Goal: Task Accomplishment & Management: Use online tool/utility

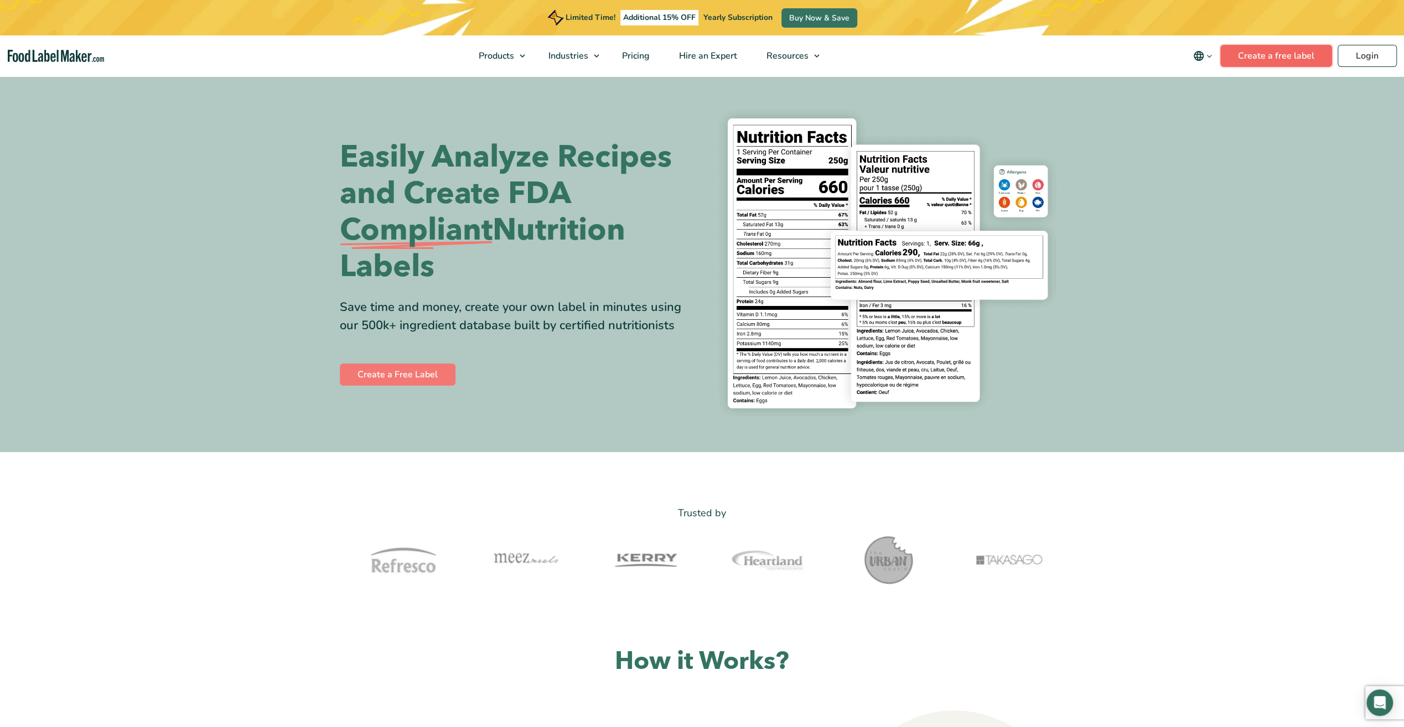
click at [1299, 51] on link "Create a free label" at bounding box center [1276, 56] width 112 height 22
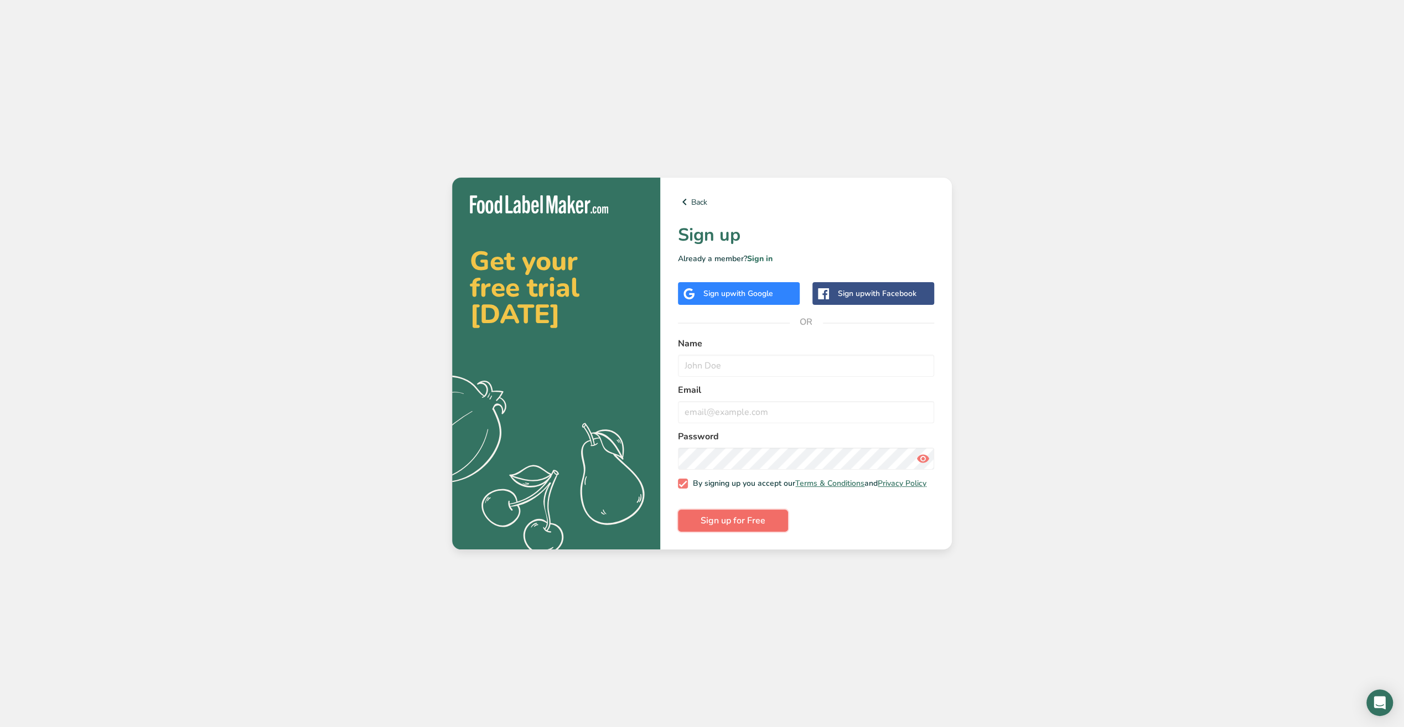
click at [763, 527] on span "Sign up for Free" at bounding box center [733, 520] width 65 height 13
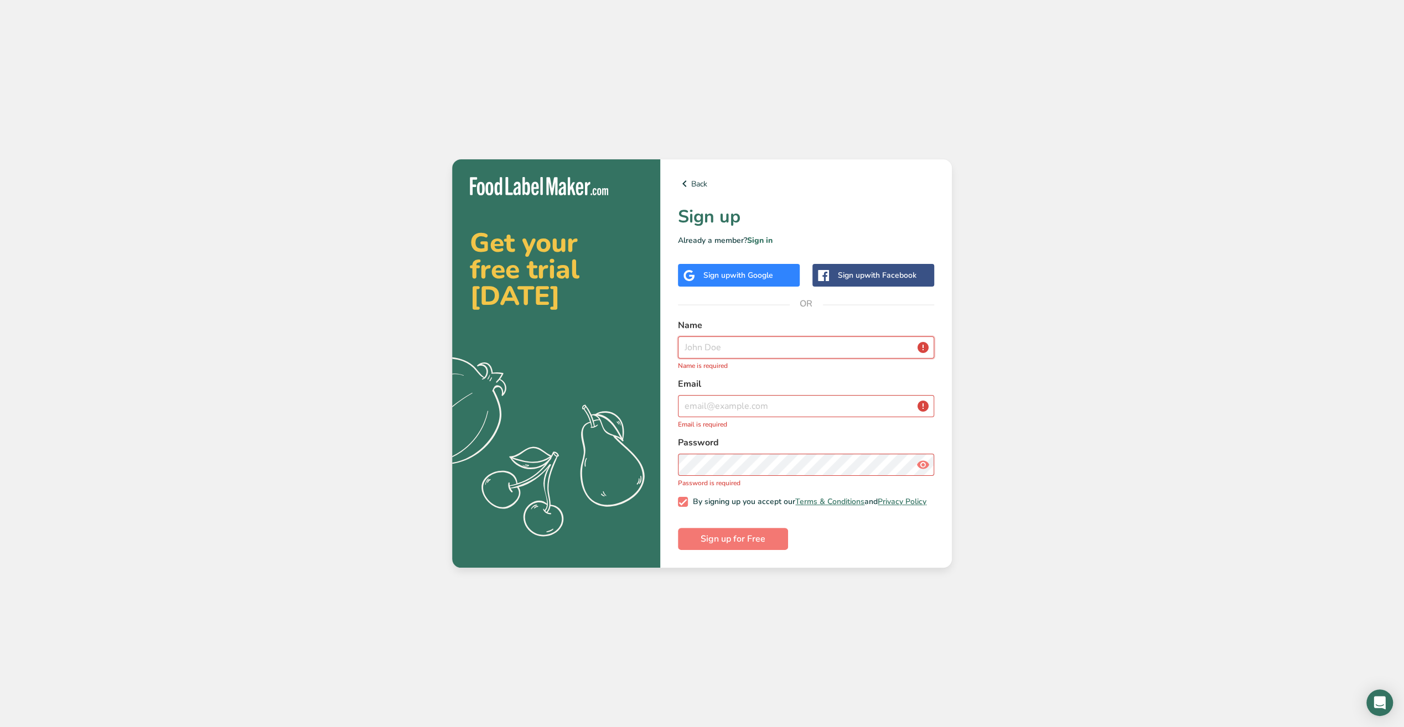
click at [775, 347] on input "text" at bounding box center [806, 348] width 256 height 22
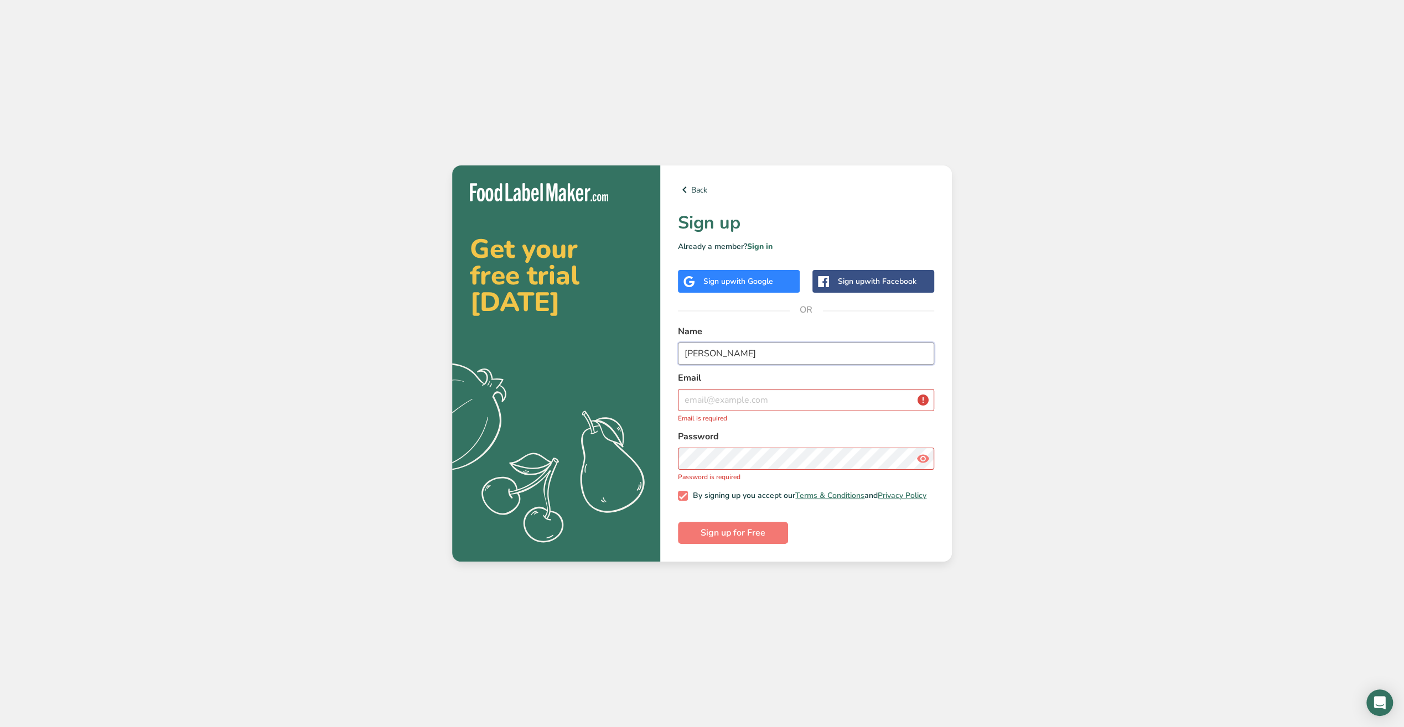
type input "Anu Lesch"
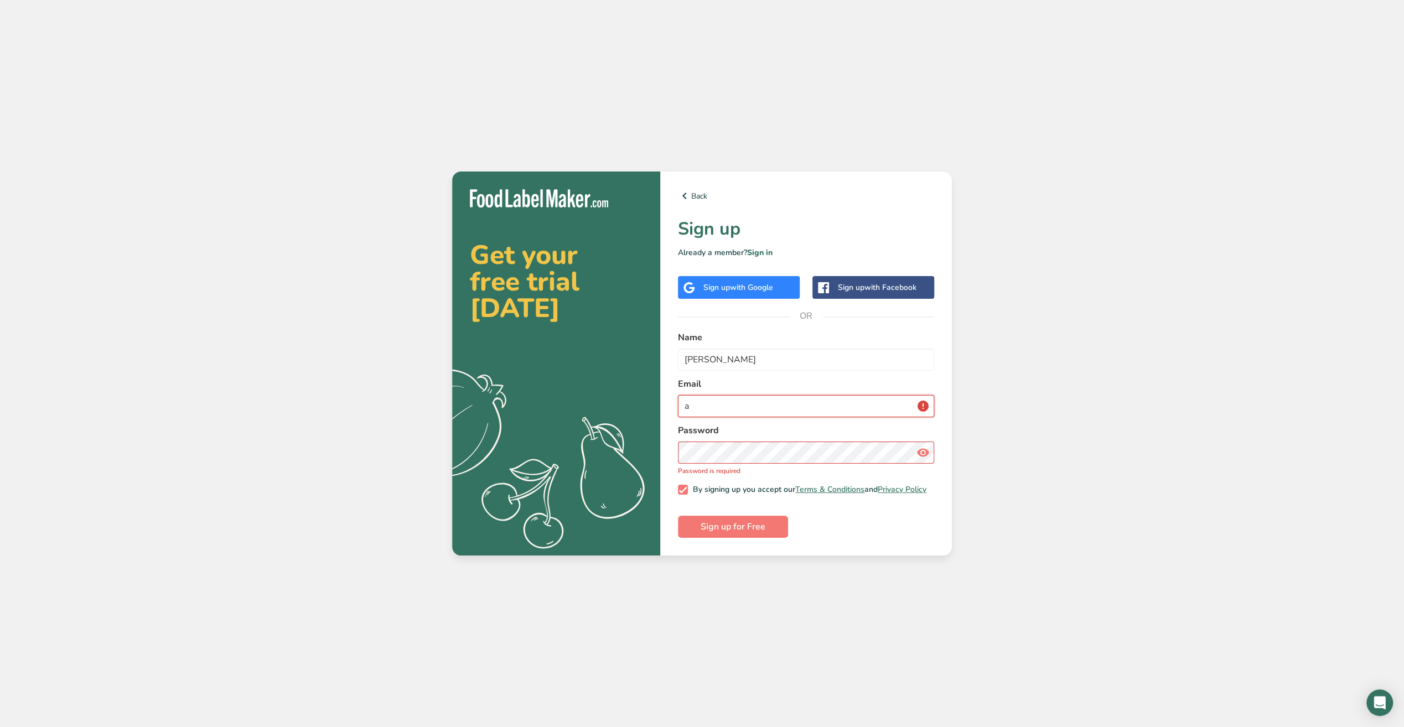
type input "anulesch@outlook.com"
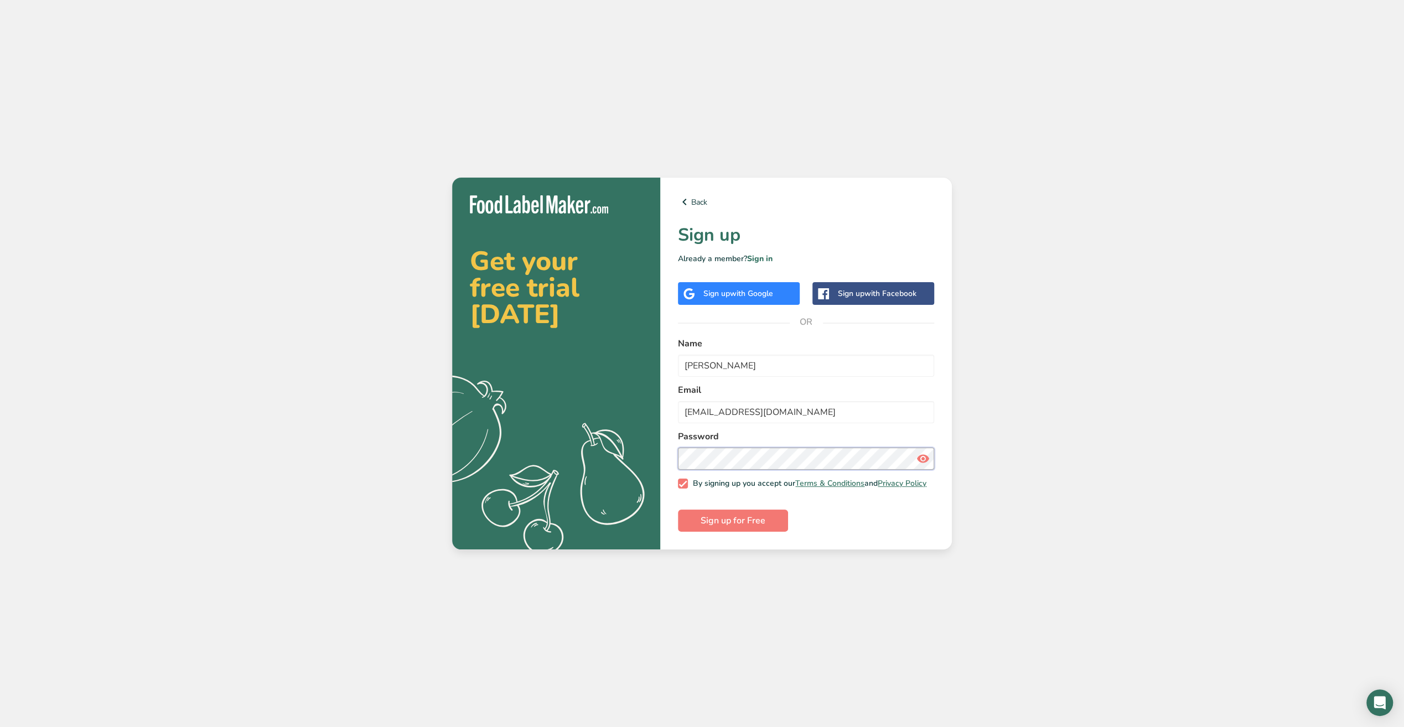
click at [678, 510] on button "Sign up for Free" at bounding box center [733, 521] width 110 height 22
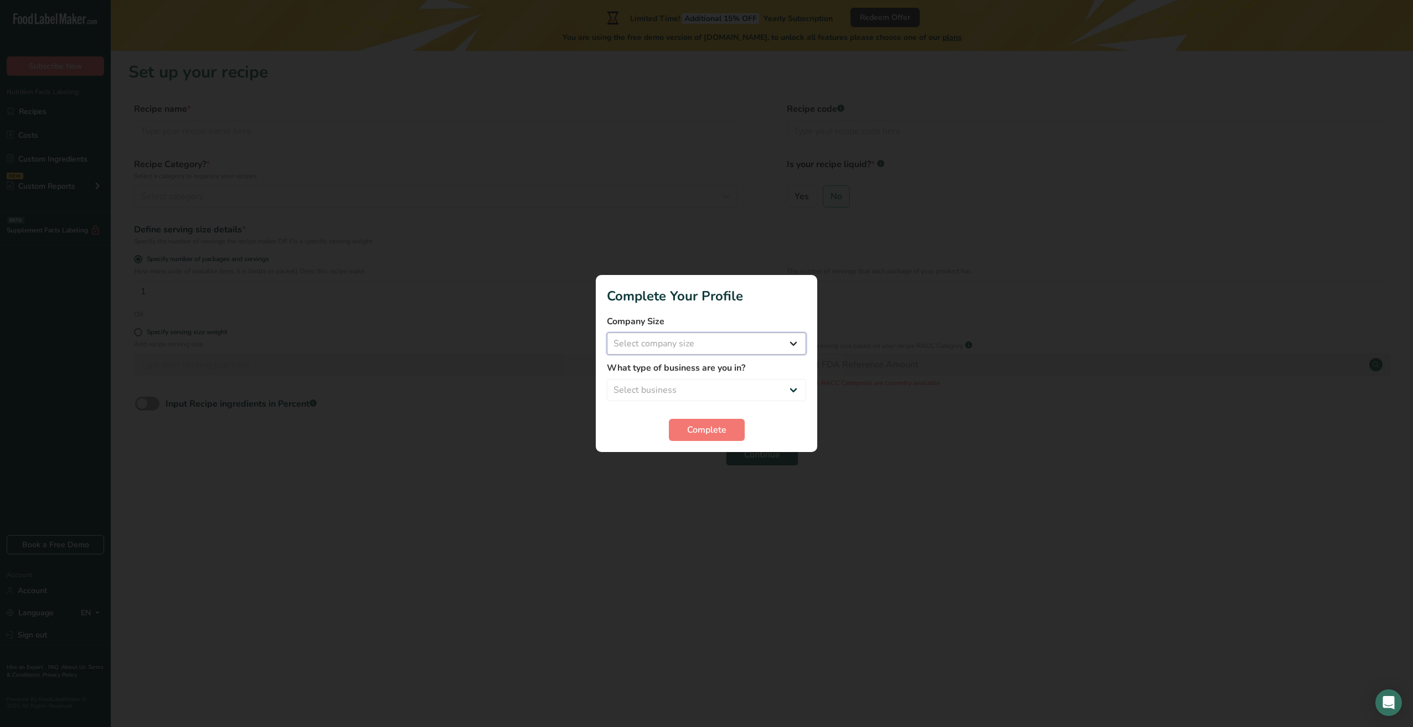
click at [696, 342] on select "Select company size Fewer than 10 Employees 10 to 50 Employees 51 to 500 Employ…" at bounding box center [706, 344] width 199 height 22
select select "1"
click at [607, 333] on select "Select company size Fewer than 10 Employees 10 to 50 Employees 51 to 500 Employ…" at bounding box center [706, 344] width 199 height 22
click at [716, 388] on select "Select business Packaged Food Manufacturer Restaurant & Cafe Bakery Meal Plans …" at bounding box center [706, 390] width 199 height 22
select select "3"
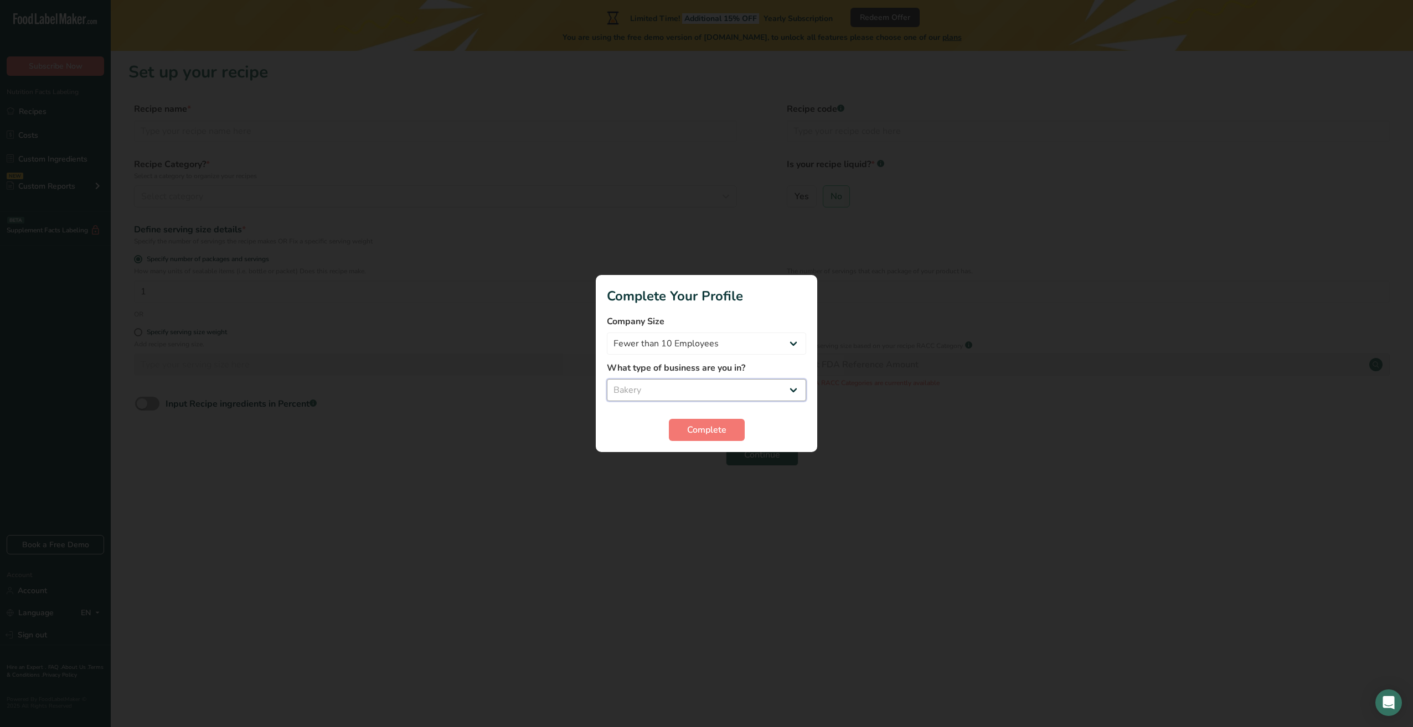
click at [607, 379] on select "Select business Packaged Food Manufacturer Restaurant & Cafe Bakery Meal Plans …" at bounding box center [706, 390] width 199 height 22
click at [717, 426] on span "Complete" at bounding box center [706, 429] width 39 height 13
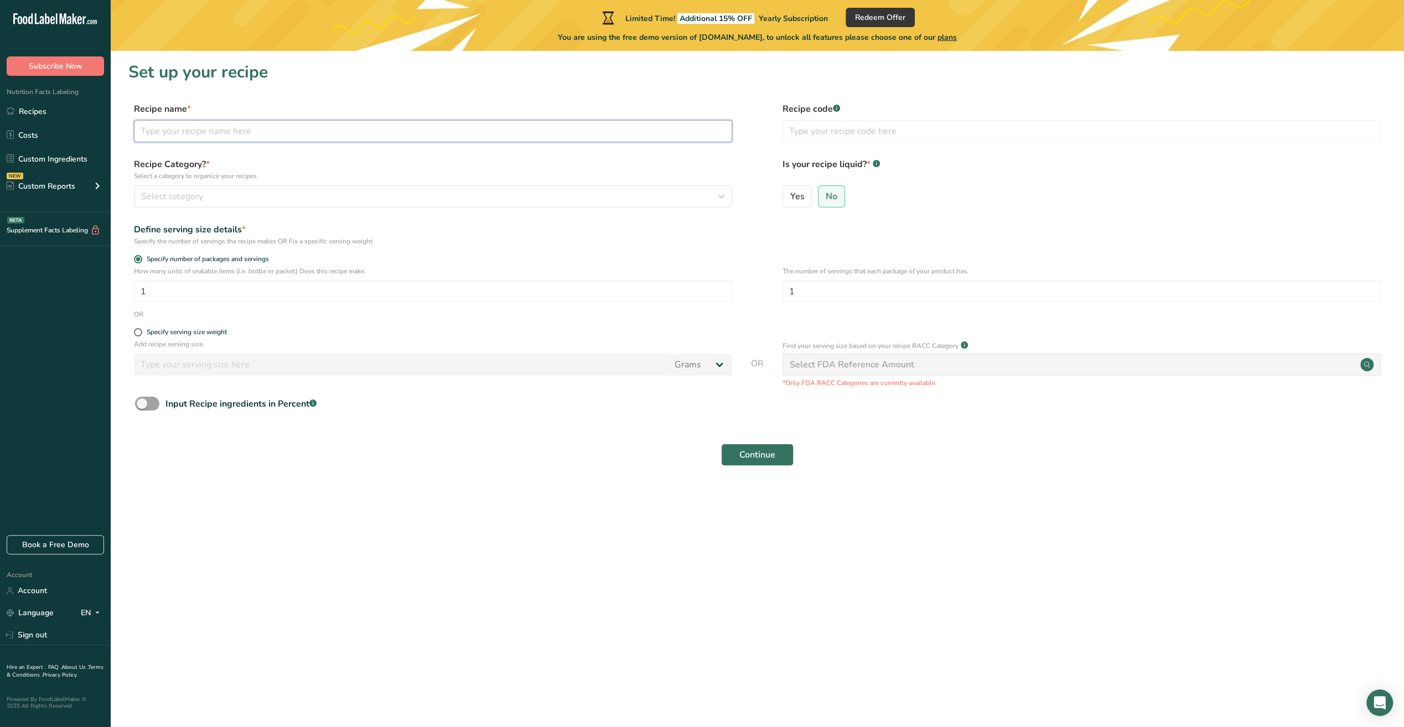
click at [291, 131] on input "text" at bounding box center [433, 131] width 598 height 22
type input "Shortbread Cookies"
click at [234, 195] on div "Select category" at bounding box center [429, 196] width 577 height 13
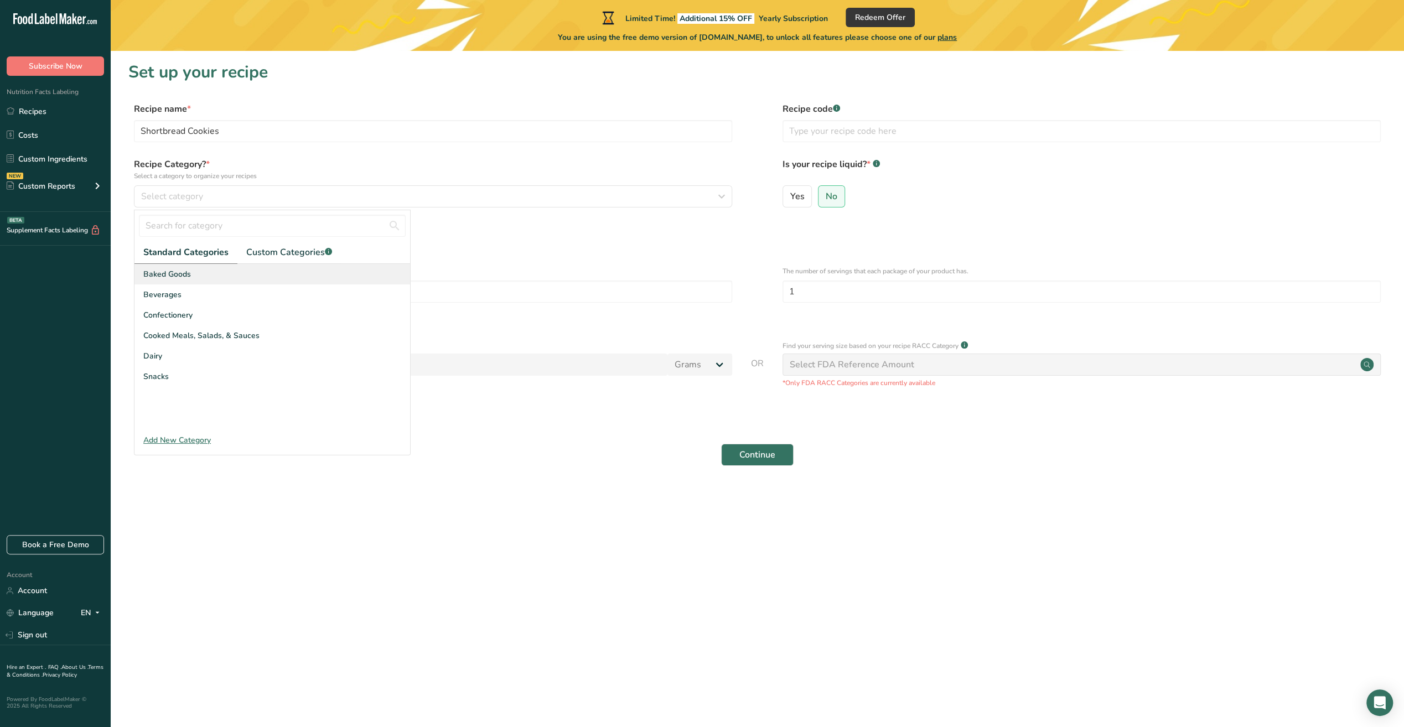
click at [209, 272] on div "Baked Goods" at bounding box center [273, 274] width 276 height 20
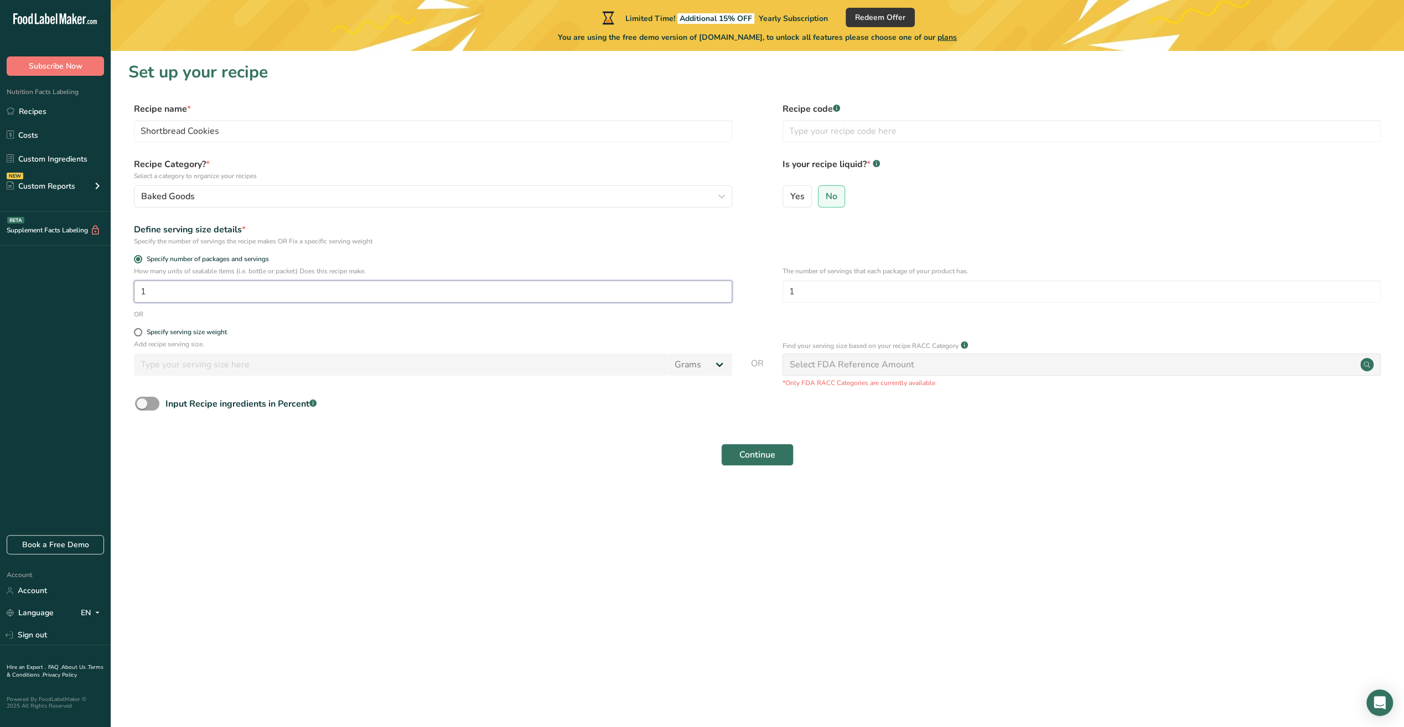
click at [179, 296] on input "1" at bounding box center [433, 292] width 598 height 22
type input "24"
click at [772, 465] on button "Continue" at bounding box center [757, 455] width 73 height 22
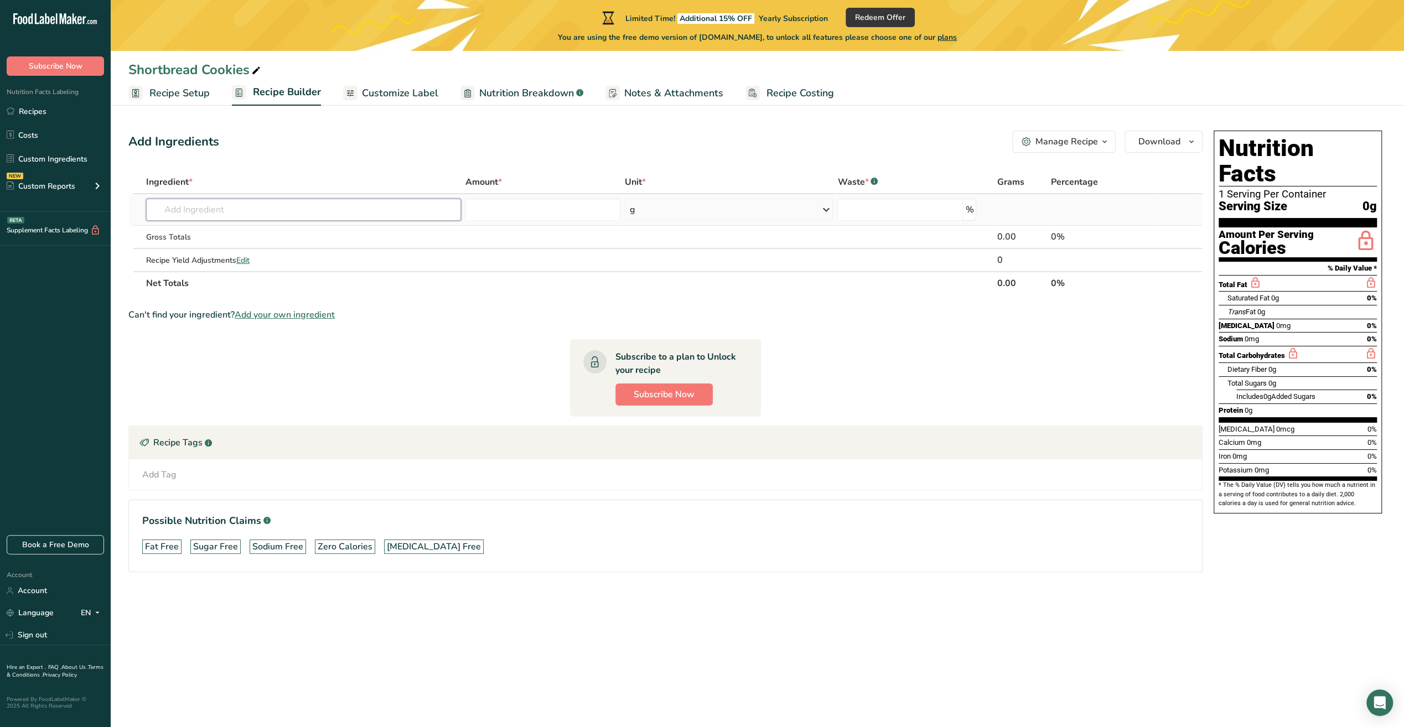
click at [219, 214] on input "text" at bounding box center [303, 210] width 315 height 22
type input "Unsalted Butter"
click at [251, 229] on p "1145 Butter, without salt" at bounding box center [204, 232] width 98 height 12
type input "Butter, without salt"
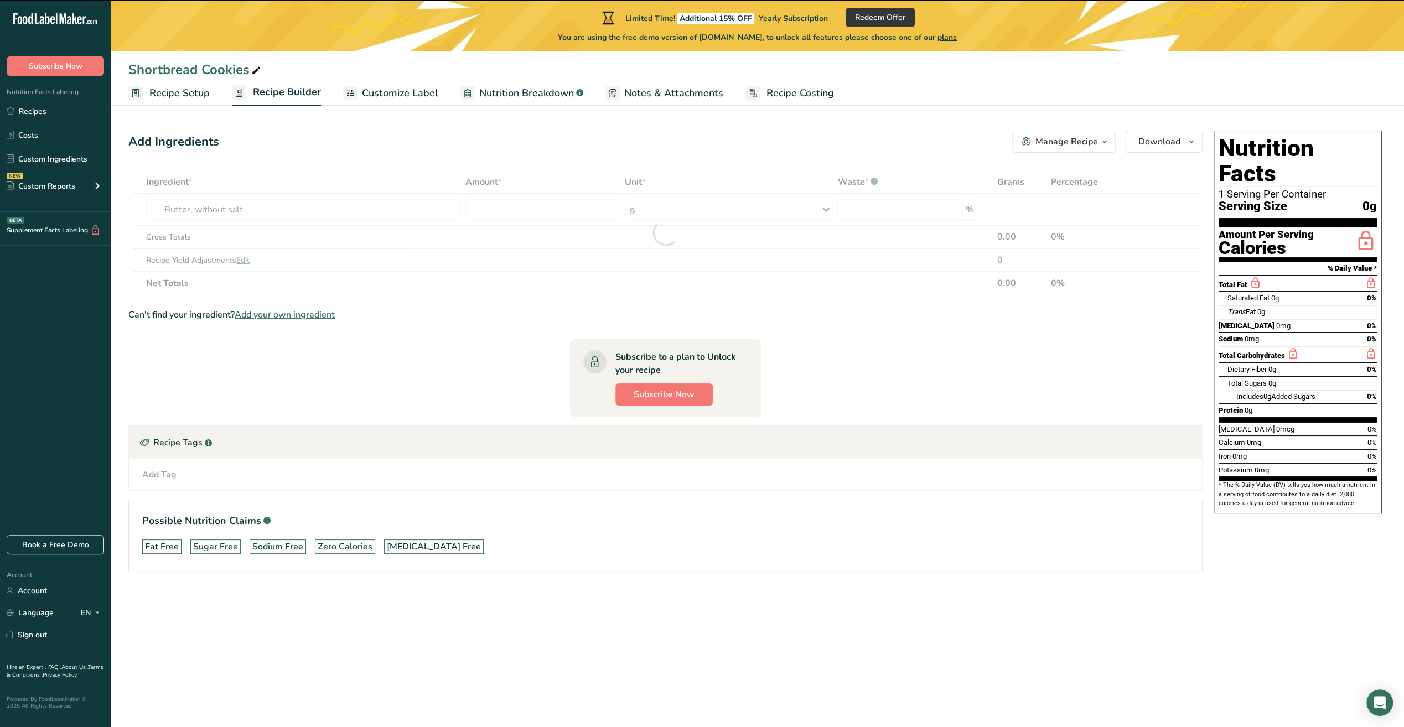
type input "0"
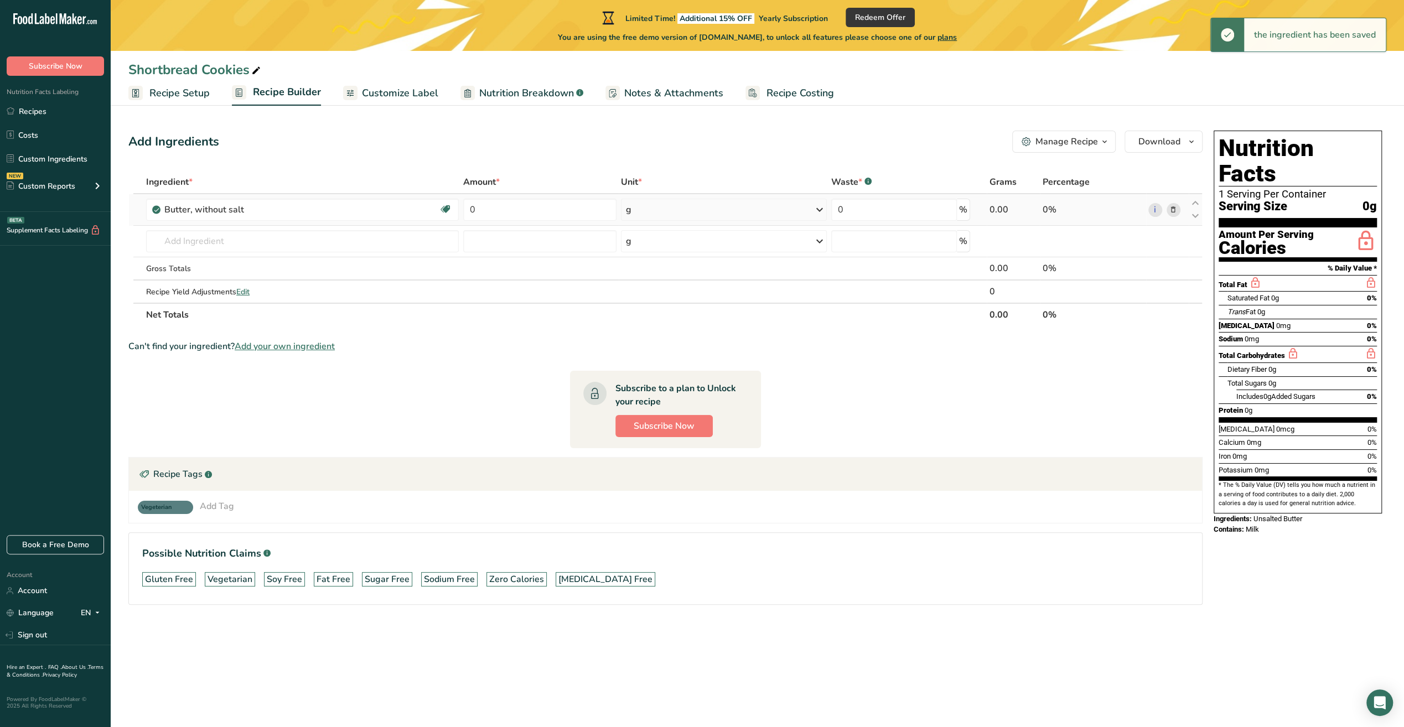
click at [651, 213] on div "g" at bounding box center [723, 210] width 205 height 22
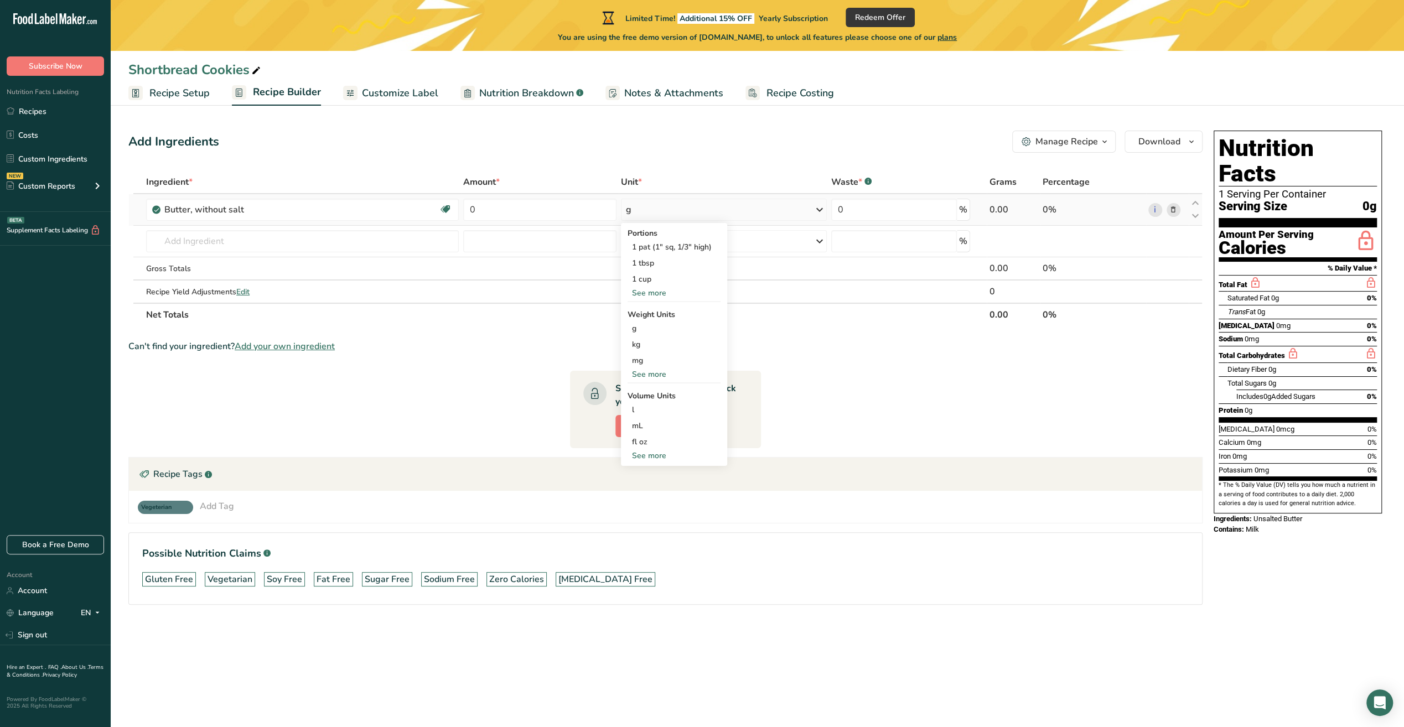
click at [658, 293] on div "See more" at bounding box center [674, 293] width 93 height 12
click at [660, 281] on div "1 cup" at bounding box center [674, 279] width 93 height 16
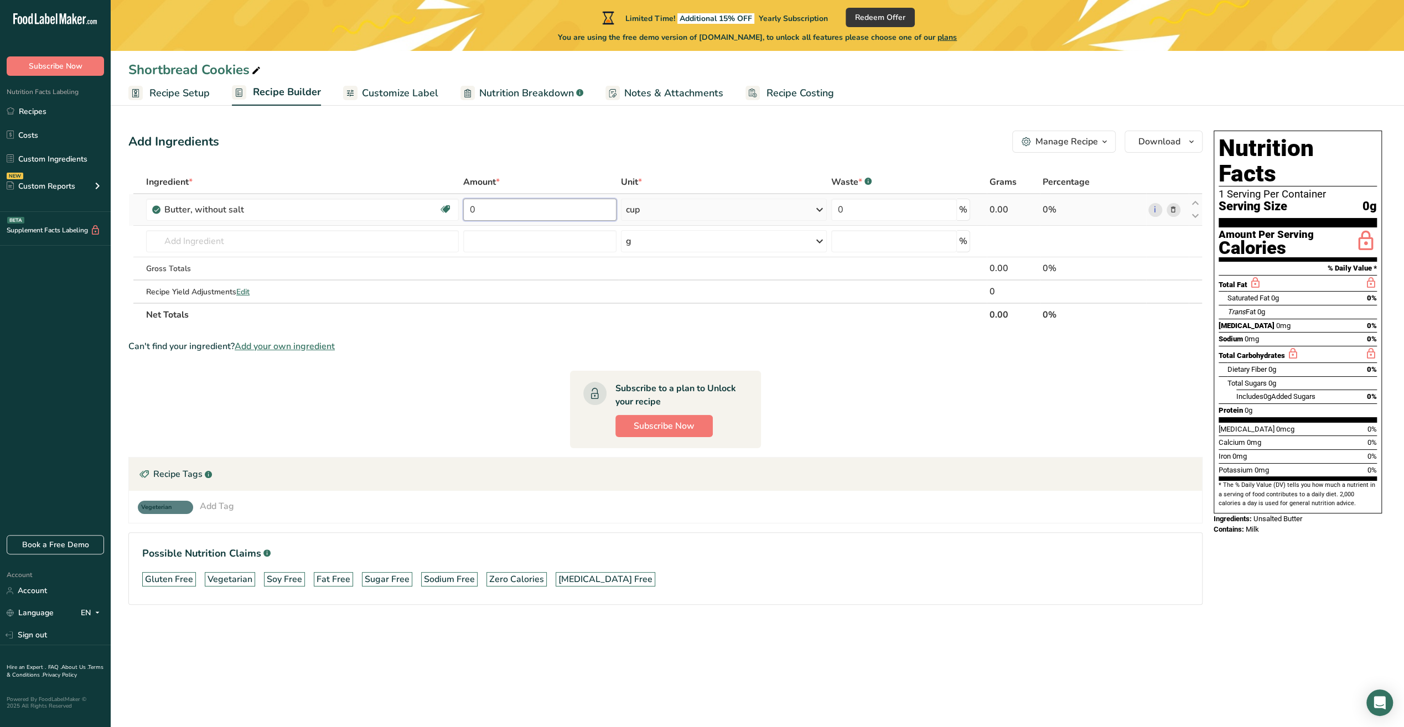
click at [514, 214] on input "0" at bounding box center [539, 210] width 153 height 22
type input "1"
click at [757, 208] on div "cup" at bounding box center [724, 210] width 206 height 22
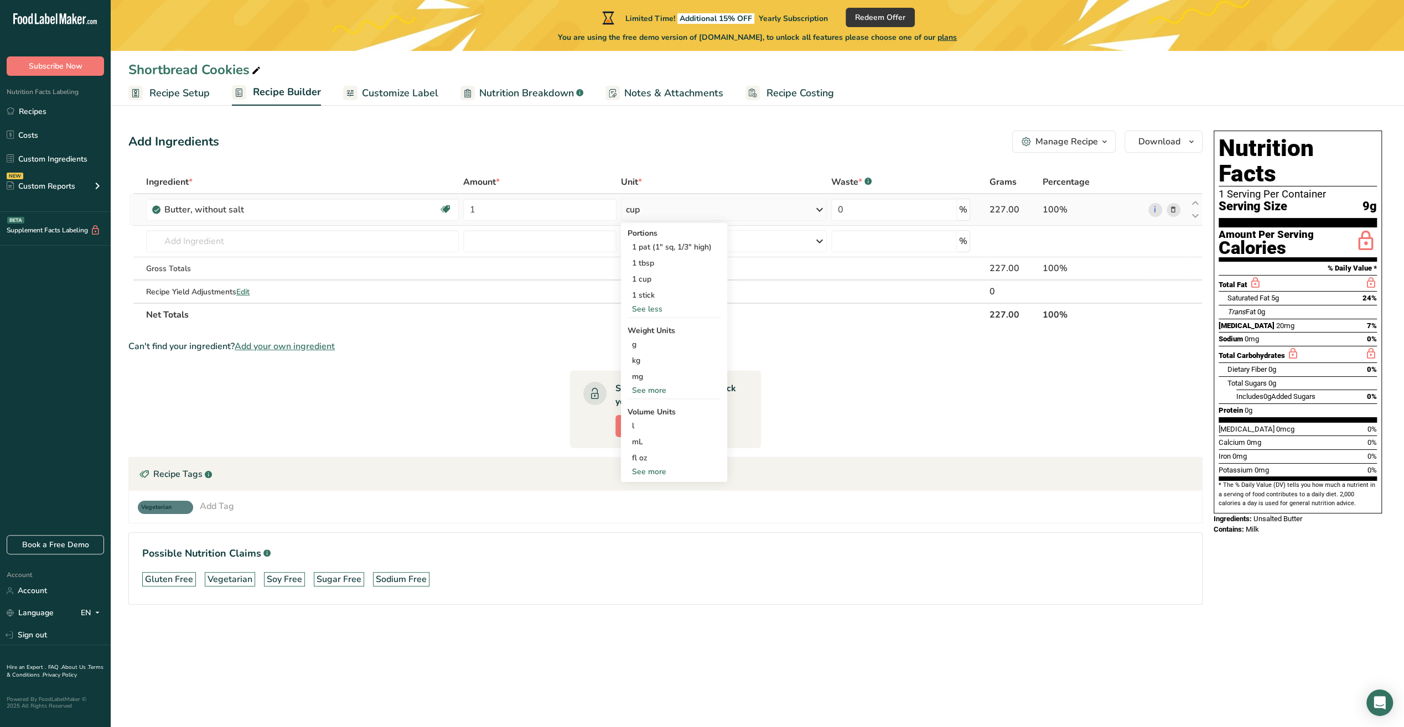
click at [653, 473] on div "See more" at bounding box center [674, 472] width 93 height 12
click at [651, 500] on div "cup" at bounding box center [674, 506] width 84 height 12
click at [655, 349] on div "g" at bounding box center [674, 345] width 93 height 16
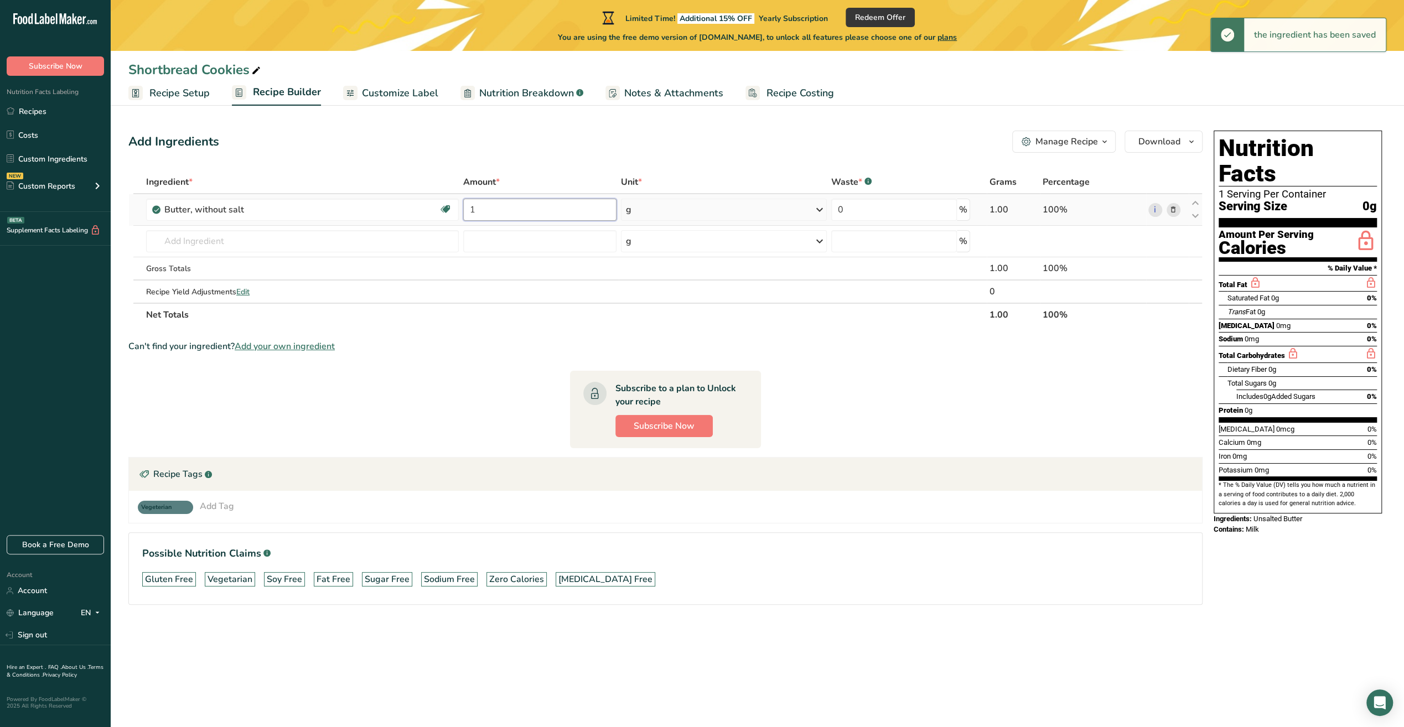
click at [524, 205] on input "1" at bounding box center [539, 210] width 153 height 22
type input "338"
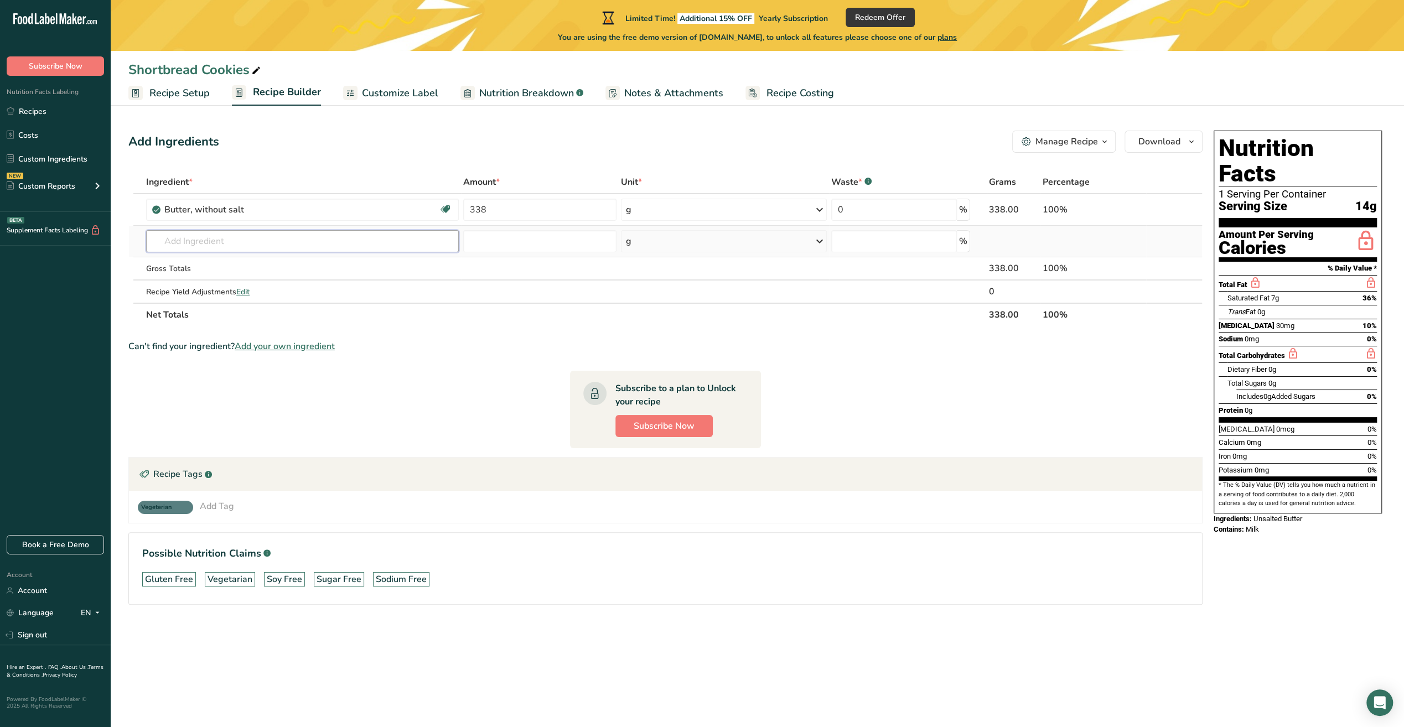
click at [320, 241] on input "text" at bounding box center [302, 241] width 313 height 22
type input "Flour"
click at [342, 242] on input "text" at bounding box center [302, 241] width 313 height 22
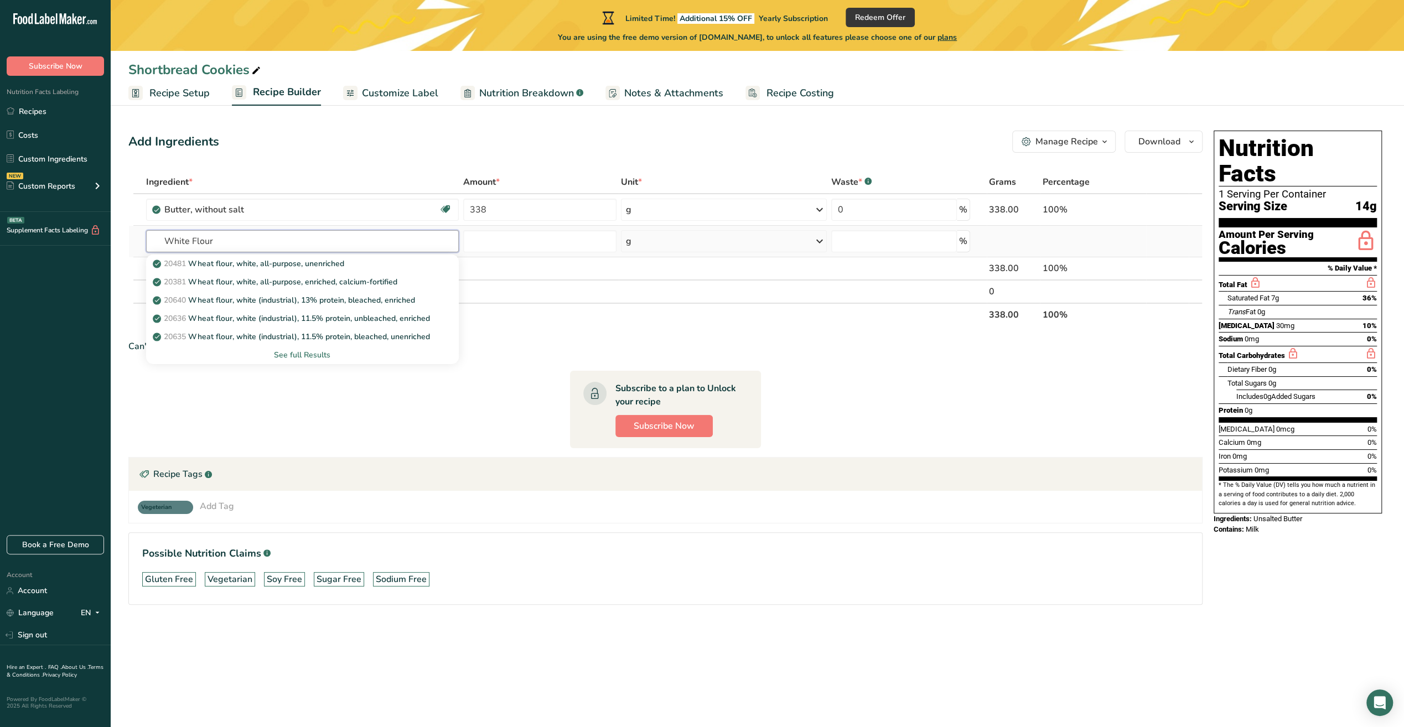
type input "White Flour"
click at [300, 356] on div "See full Results" at bounding box center [302, 355] width 295 height 12
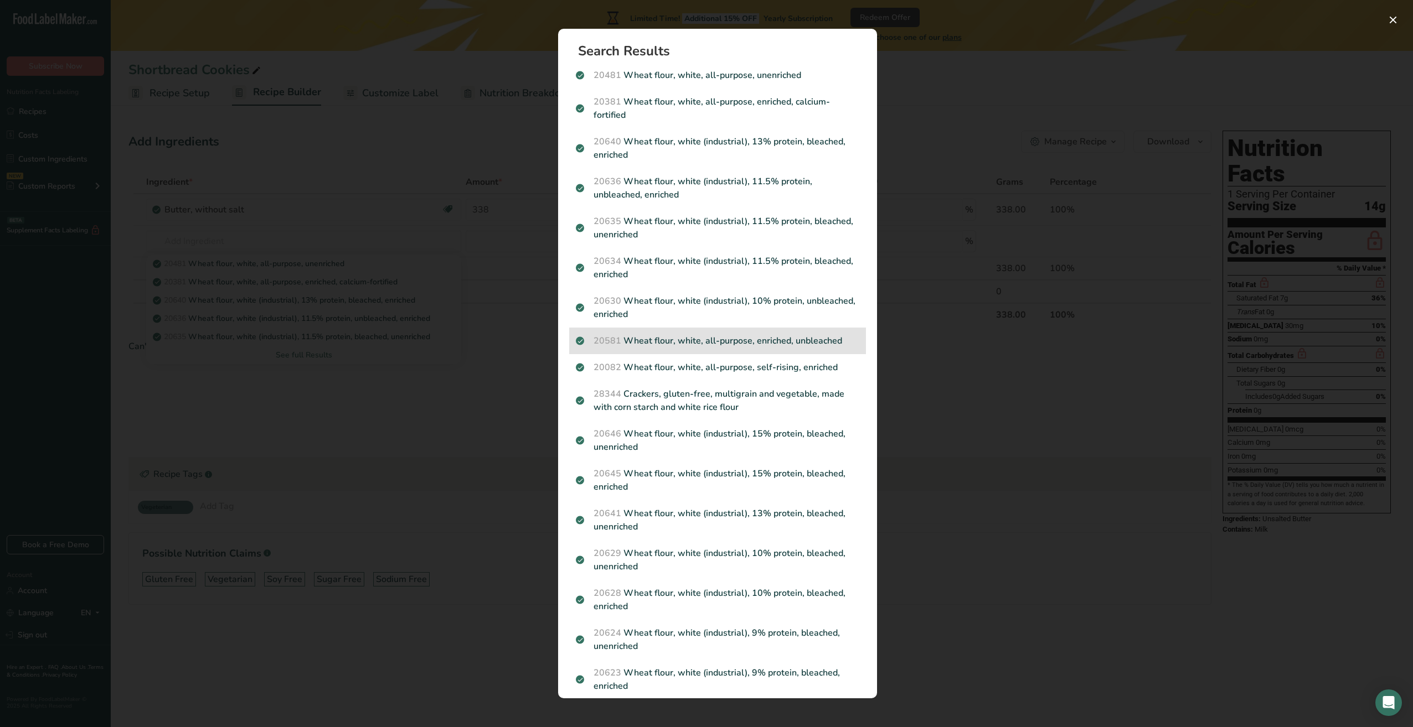
click at [795, 345] on p "20581 Wheat flour, white, all-purpose, enriched, unbleached" at bounding box center [717, 340] width 283 height 13
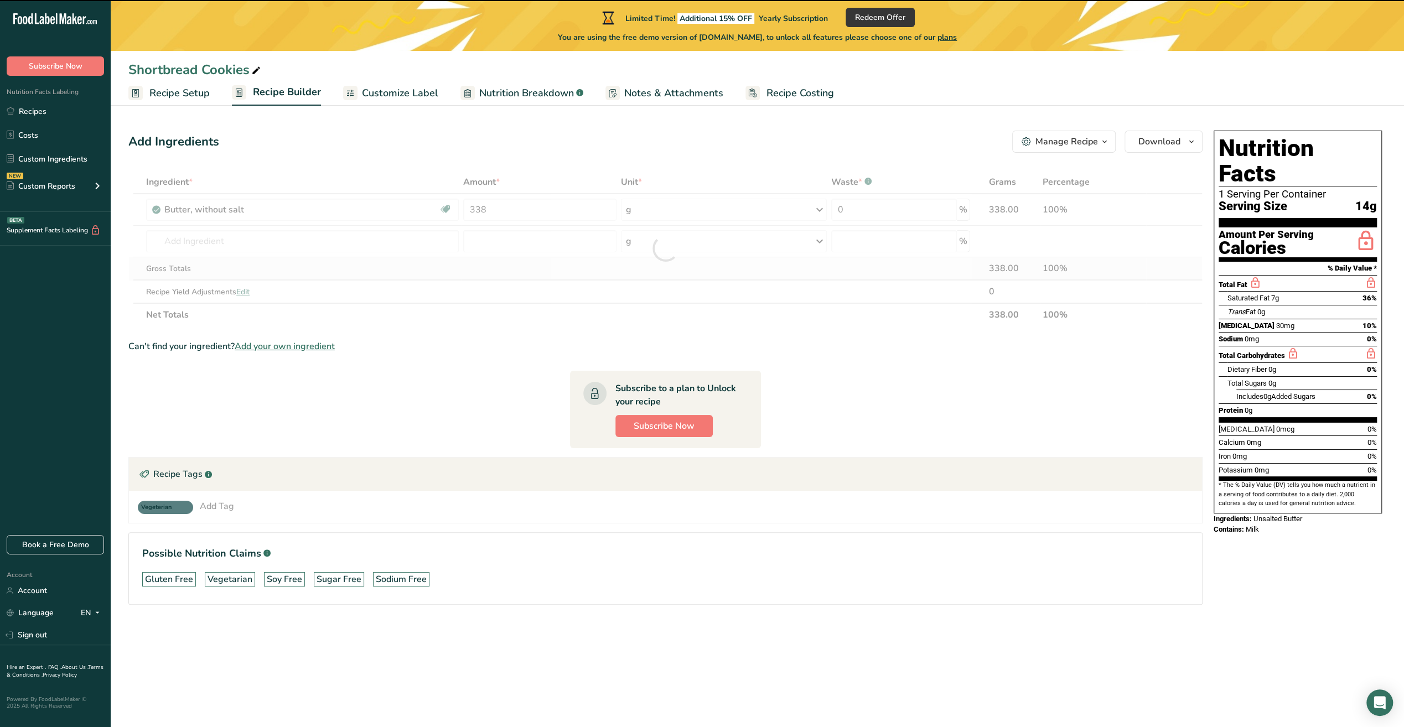
type input "0"
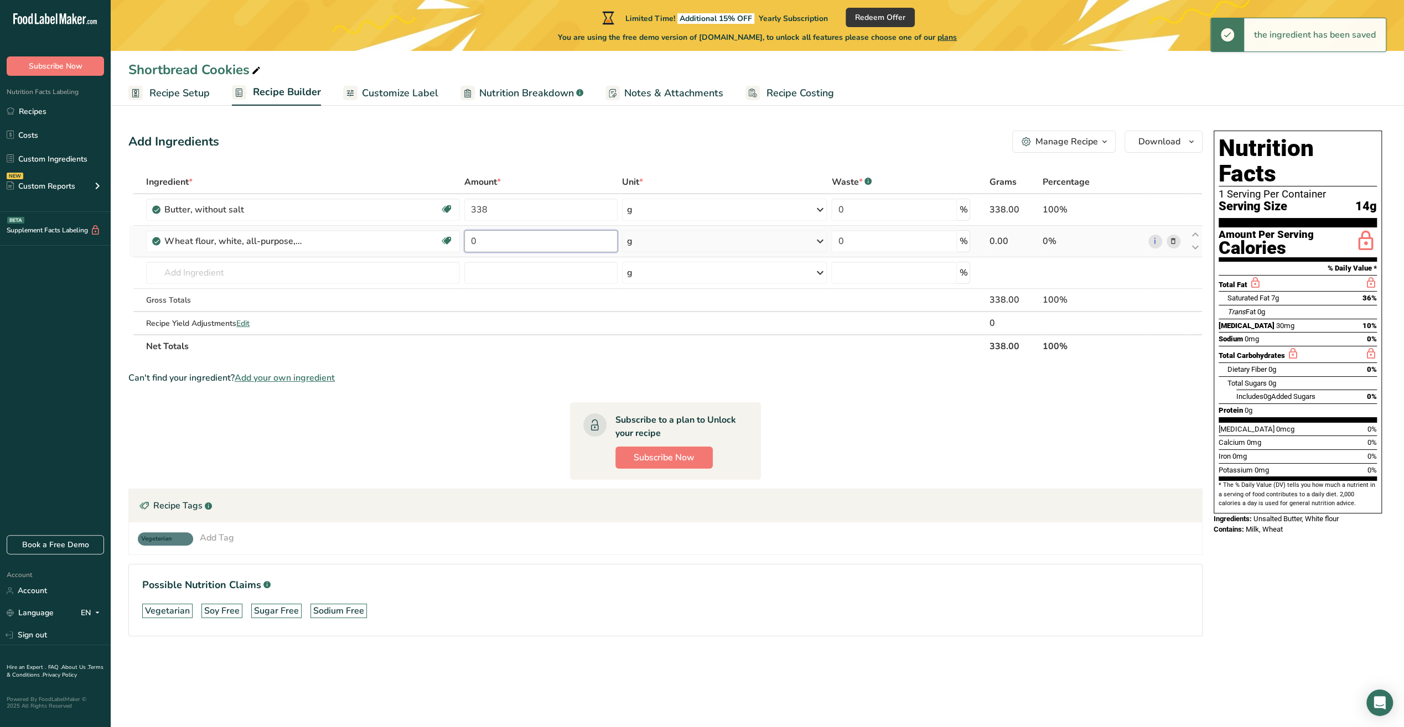
click at [513, 245] on input "0" at bounding box center [540, 241] width 153 height 22
click at [649, 245] on div "Ingredient * Amount * Unit * Waste * .a-a{fill:#347362;}.b-a{fill:#fff;} Grams …" at bounding box center [665, 264] width 1074 height 188
click at [820, 244] on icon at bounding box center [819, 241] width 13 height 20
click at [644, 276] on div "1 cup" at bounding box center [675, 279] width 93 height 16
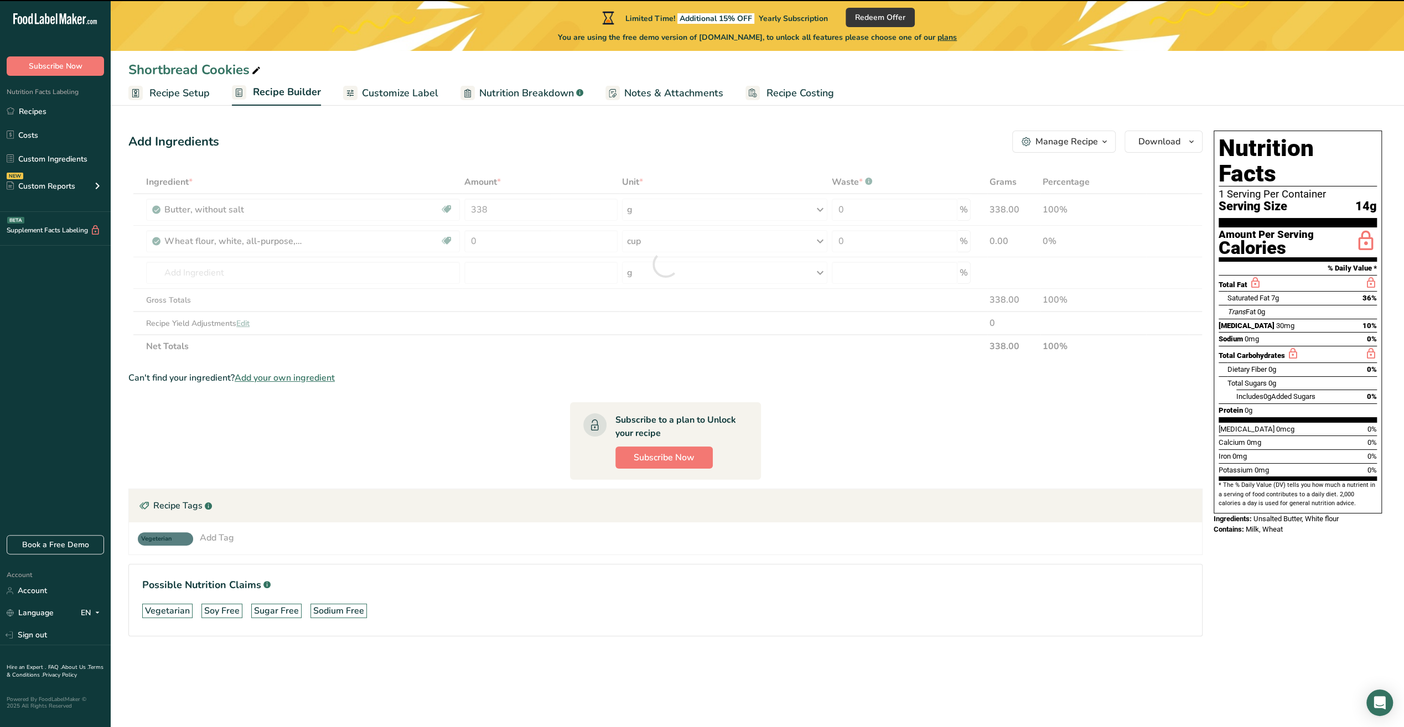
click at [514, 244] on div at bounding box center [665, 264] width 1074 height 188
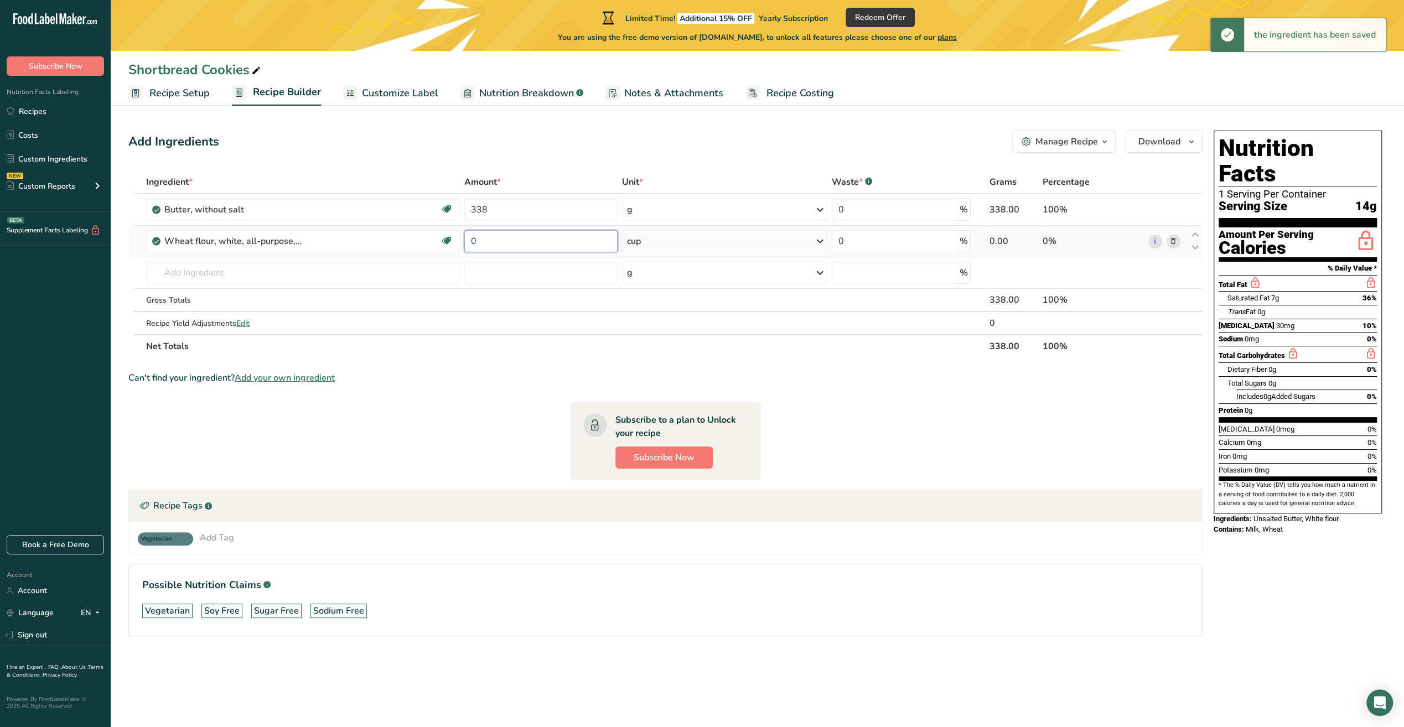
click at [493, 238] on input "0" at bounding box center [540, 241] width 153 height 22
type input "4"
click at [234, 275] on input "text" at bounding box center [303, 273] width 314 height 22
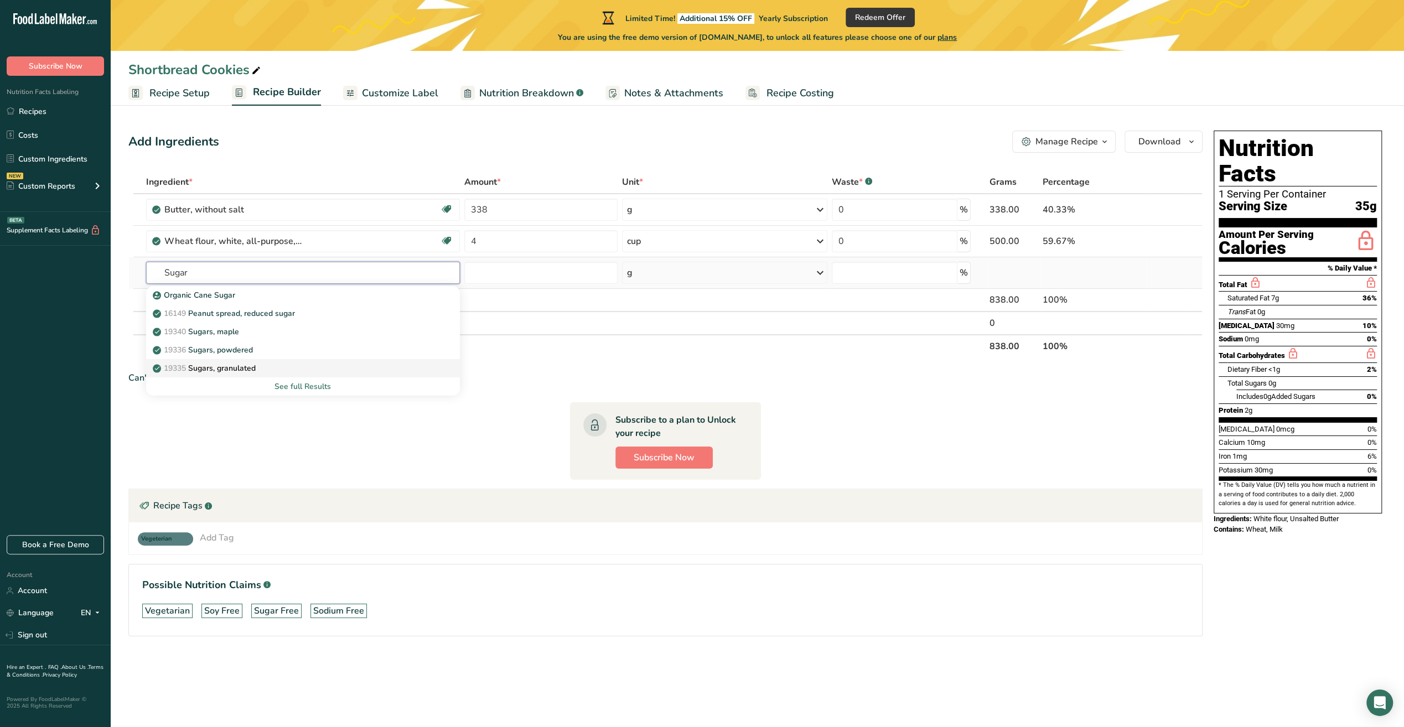
type input "Sugar"
click at [216, 369] on p "19335 Sugars, granulated" at bounding box center [205, 369] width 101 height 12
type input "Sugars, granulated"
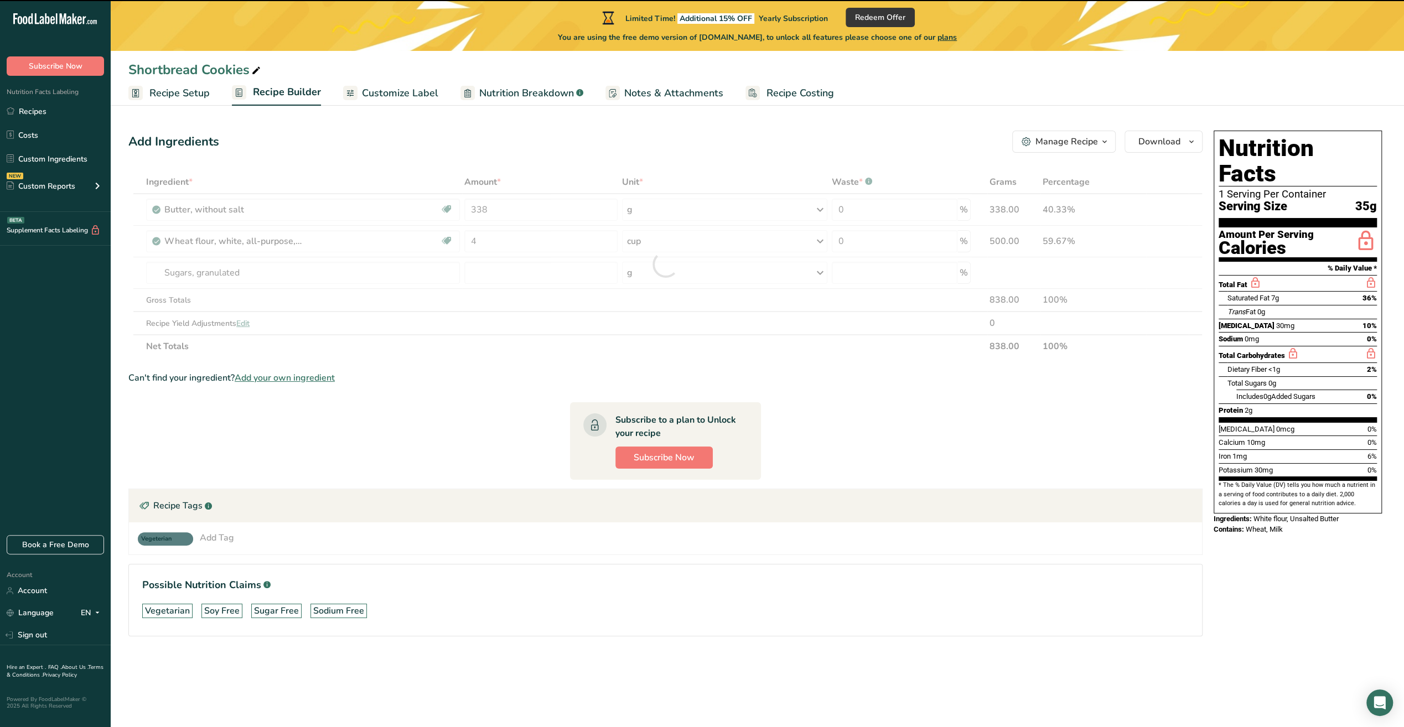
type input "0"
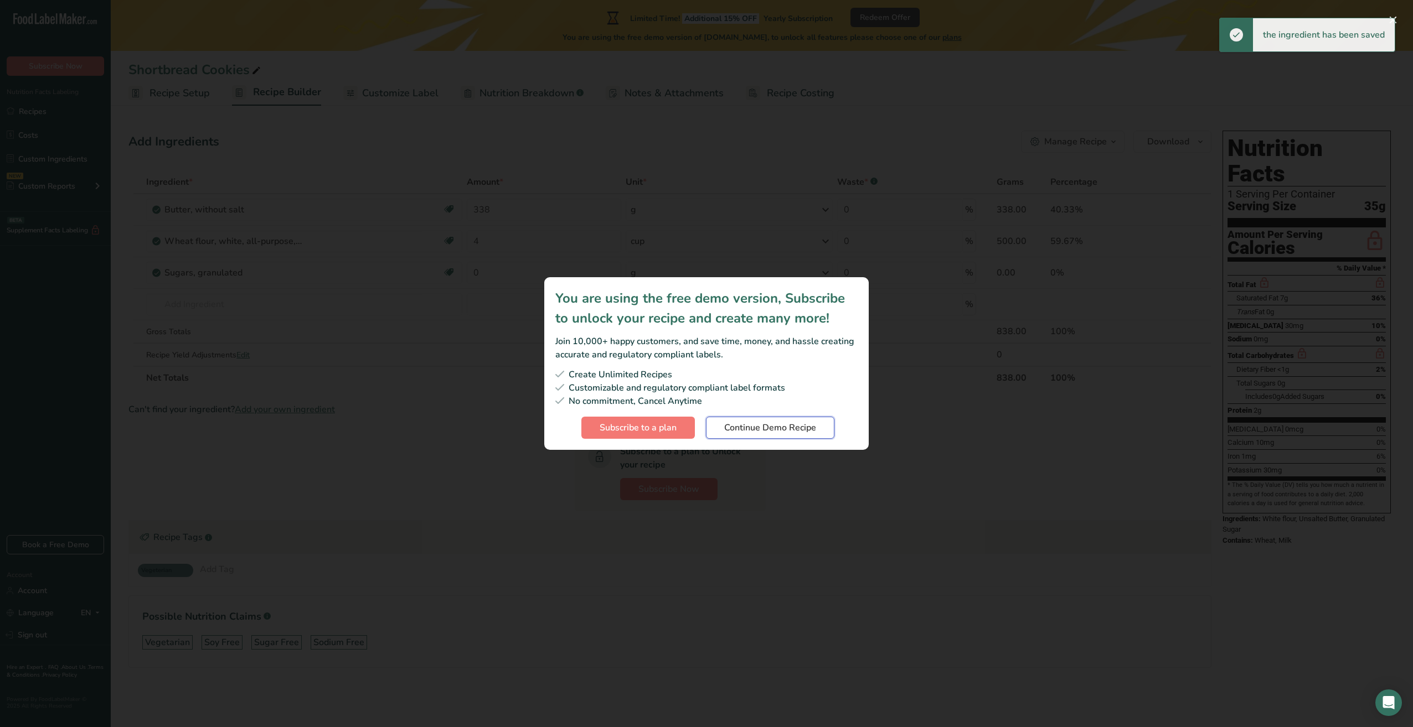
click at [767, 429] on span "Continue Demo Recipe" at bounding box center [770, 427] width 92 height 13
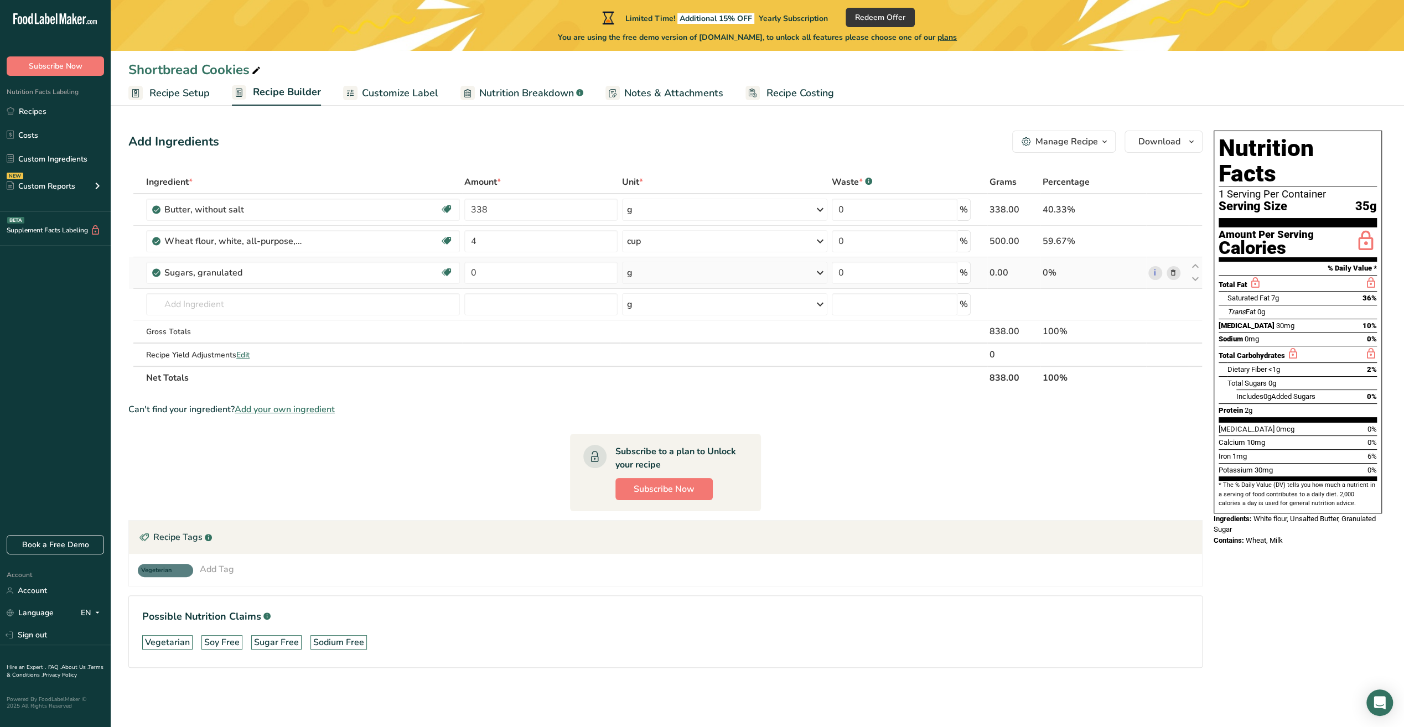
click at [652, 266] on div "g" at bounding box center [724, 273] width 205 height 22
click at [652, 343] on div "1 cup" at bounding box center [675, 342] width 93 height 16
click at [511, 273] on input "0" at bounding box center [540, 273] width 153 height 22
type input "0.5"
click at [251, 312] on input "text" at bounding box center [303, 304] width 314 height 22
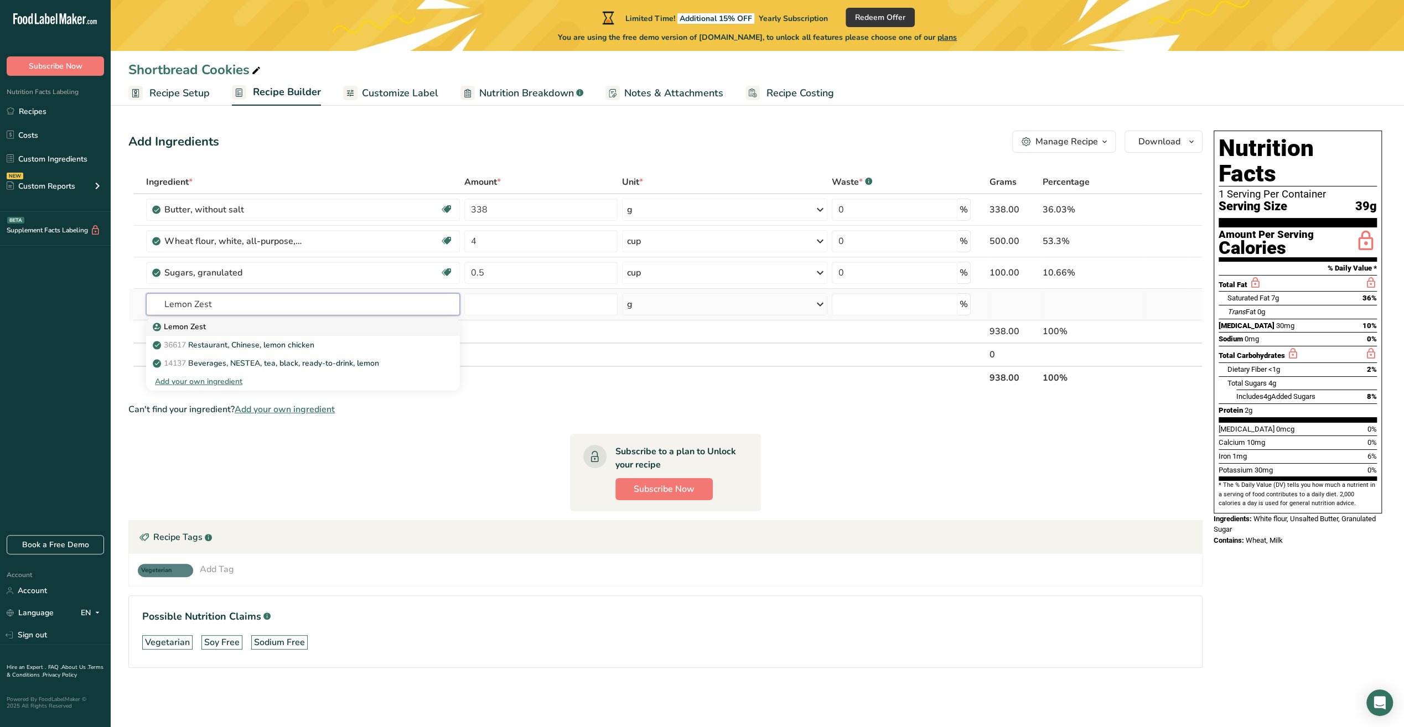
type input "Lemon Zest"
click at [182, 328] on p "Lemon Zest" at bounding box center [180, 327] width 51 height 12
type input "Lemon Zest"
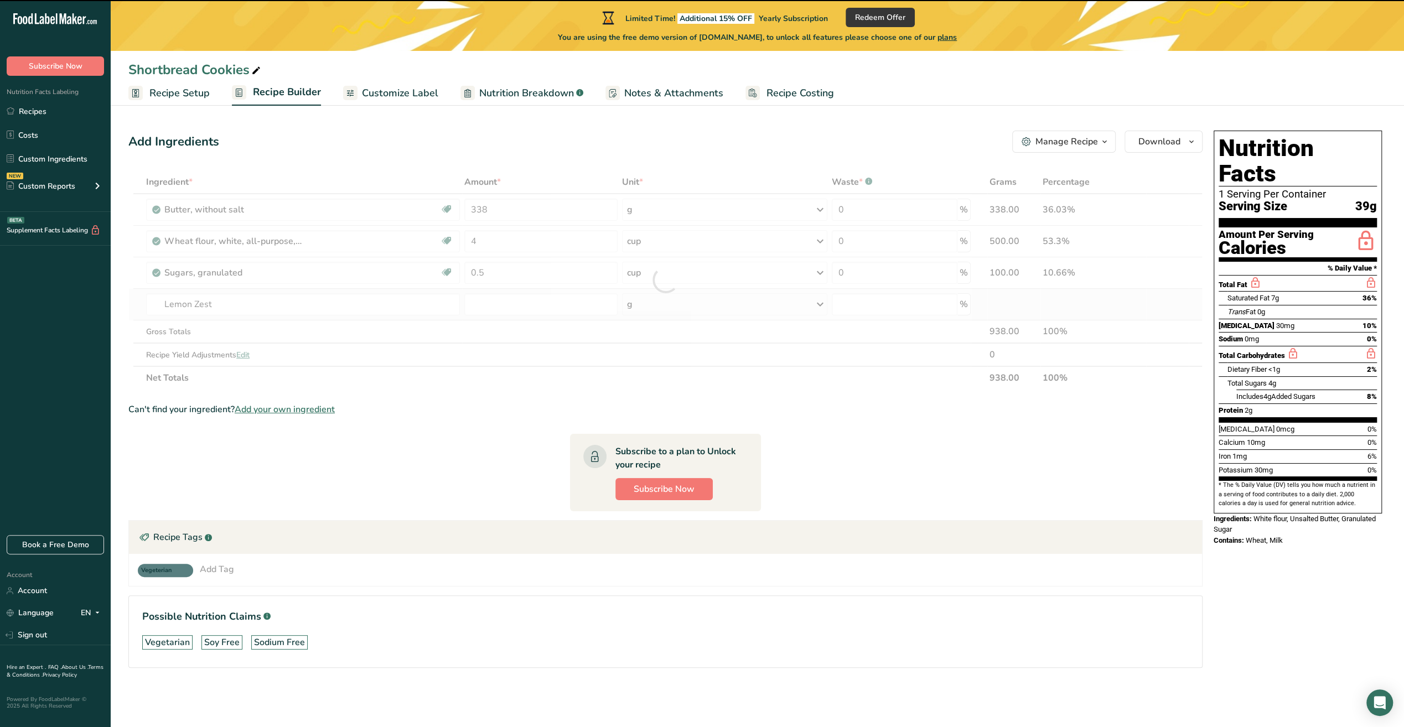
type input "0"
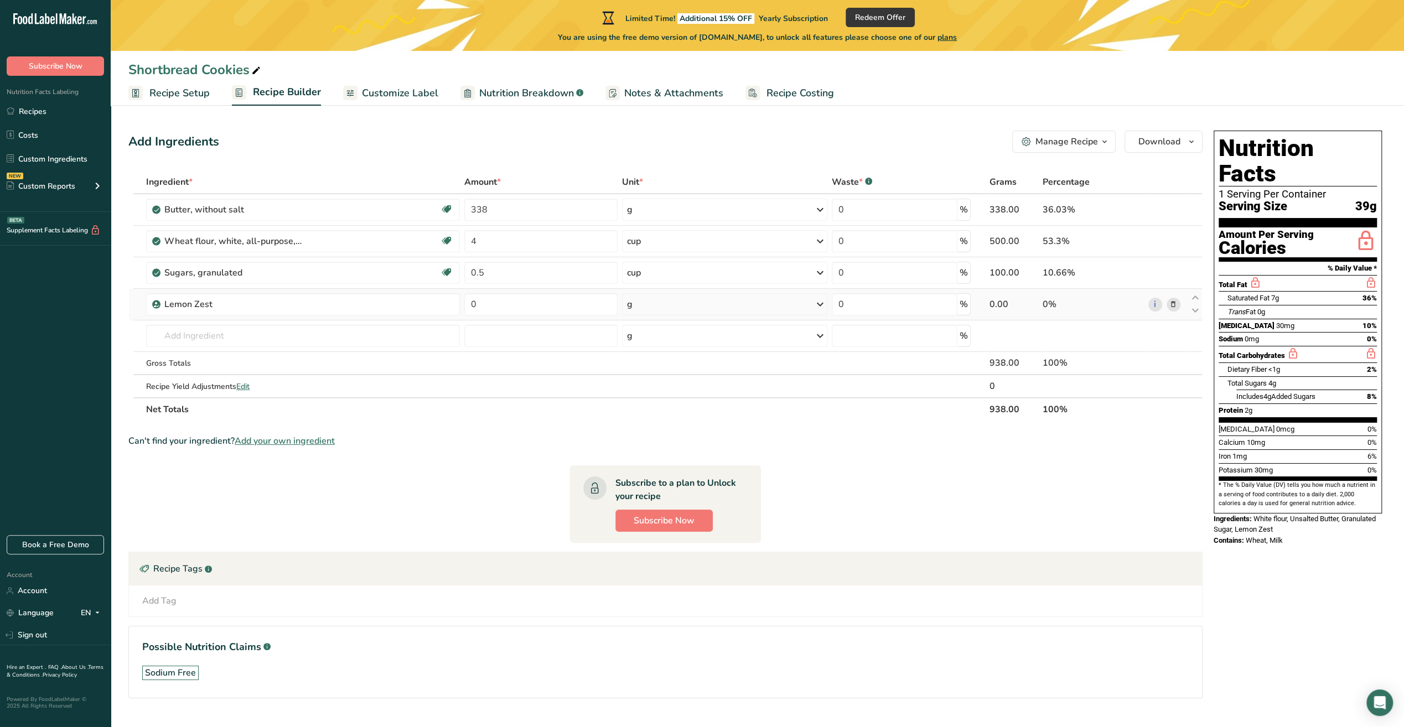
scroll to position [22, 0]
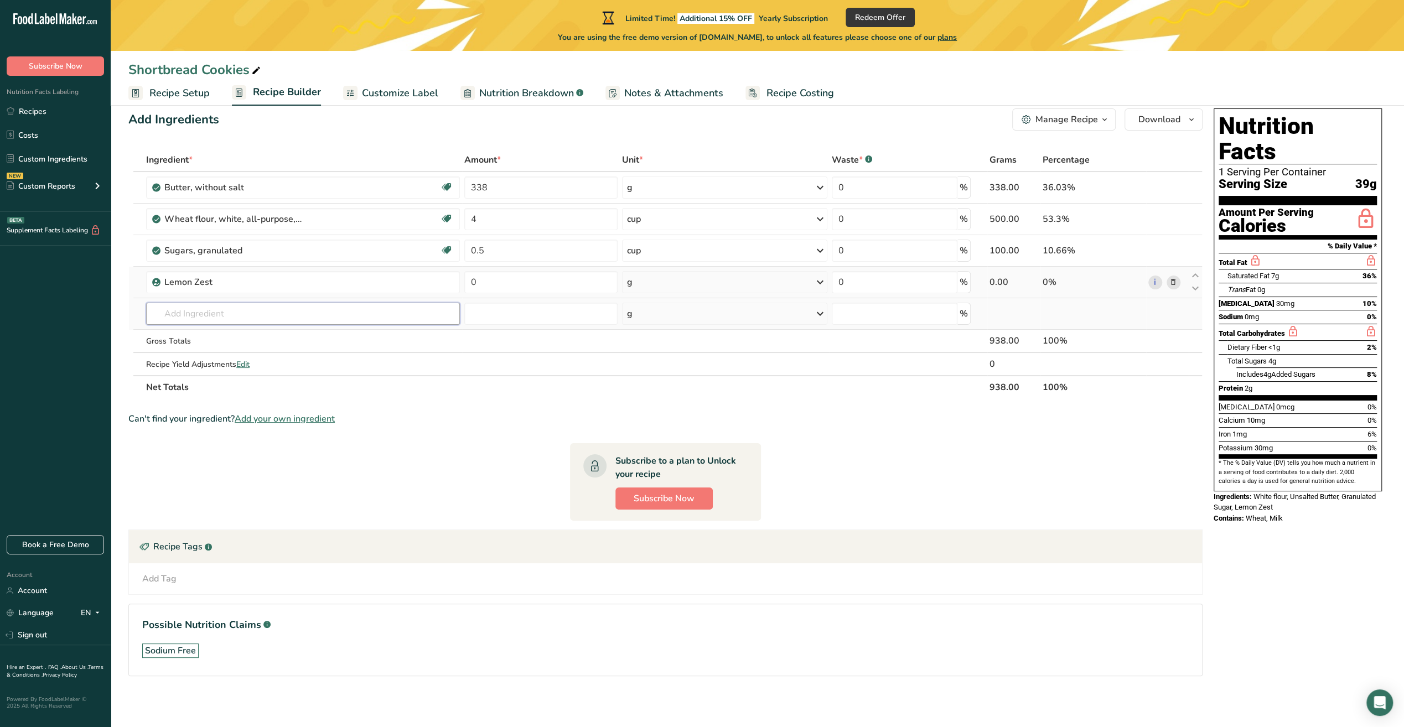
click at [232, 315] on input "text" at bounding box center [303, 314] width 314 height 22
type input "almond bourbon salt"
click at [506, 95] on span "Nutrition Breakdown" at bounding box center [526, 93] width 95 height 15
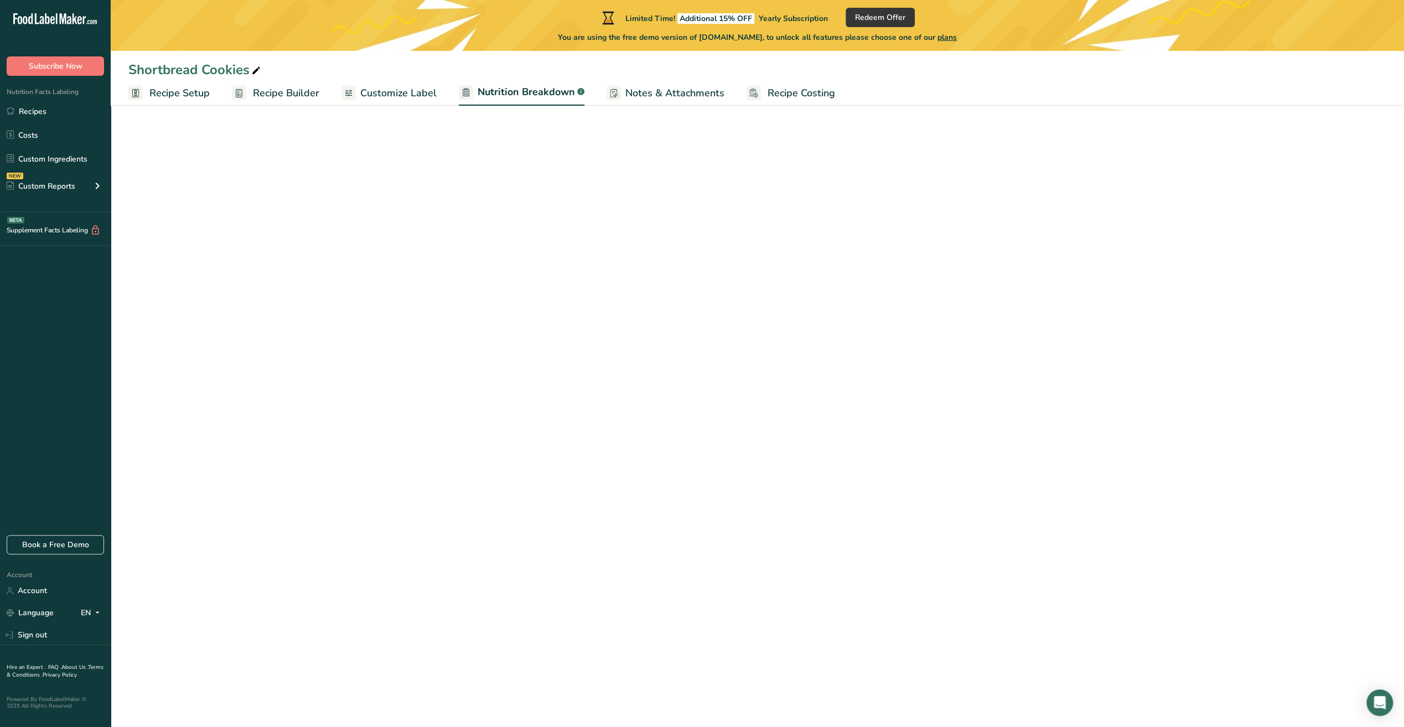
select select "Calories"
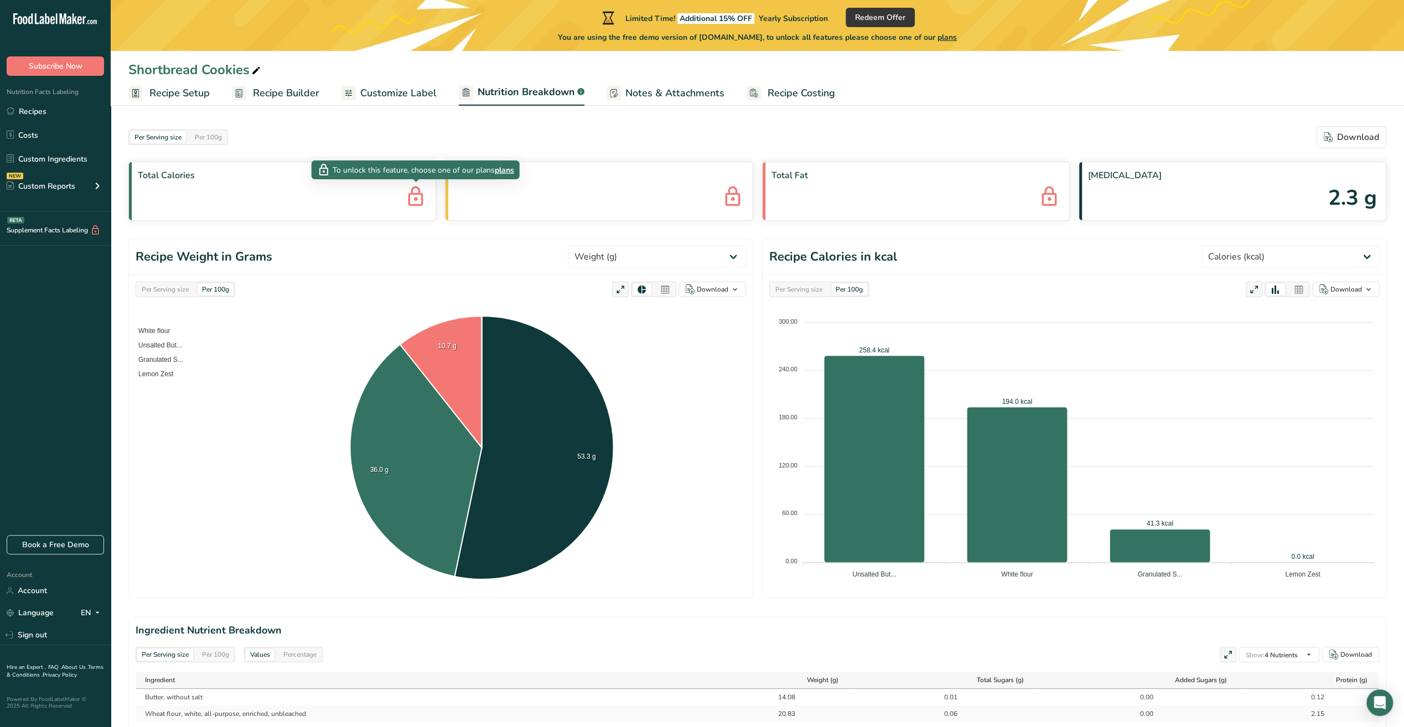
click at [415, 196] on icon at bounding box center [416, 198] width 22 height 30
